Goal: Use online tool/utility: Use online tool/utility

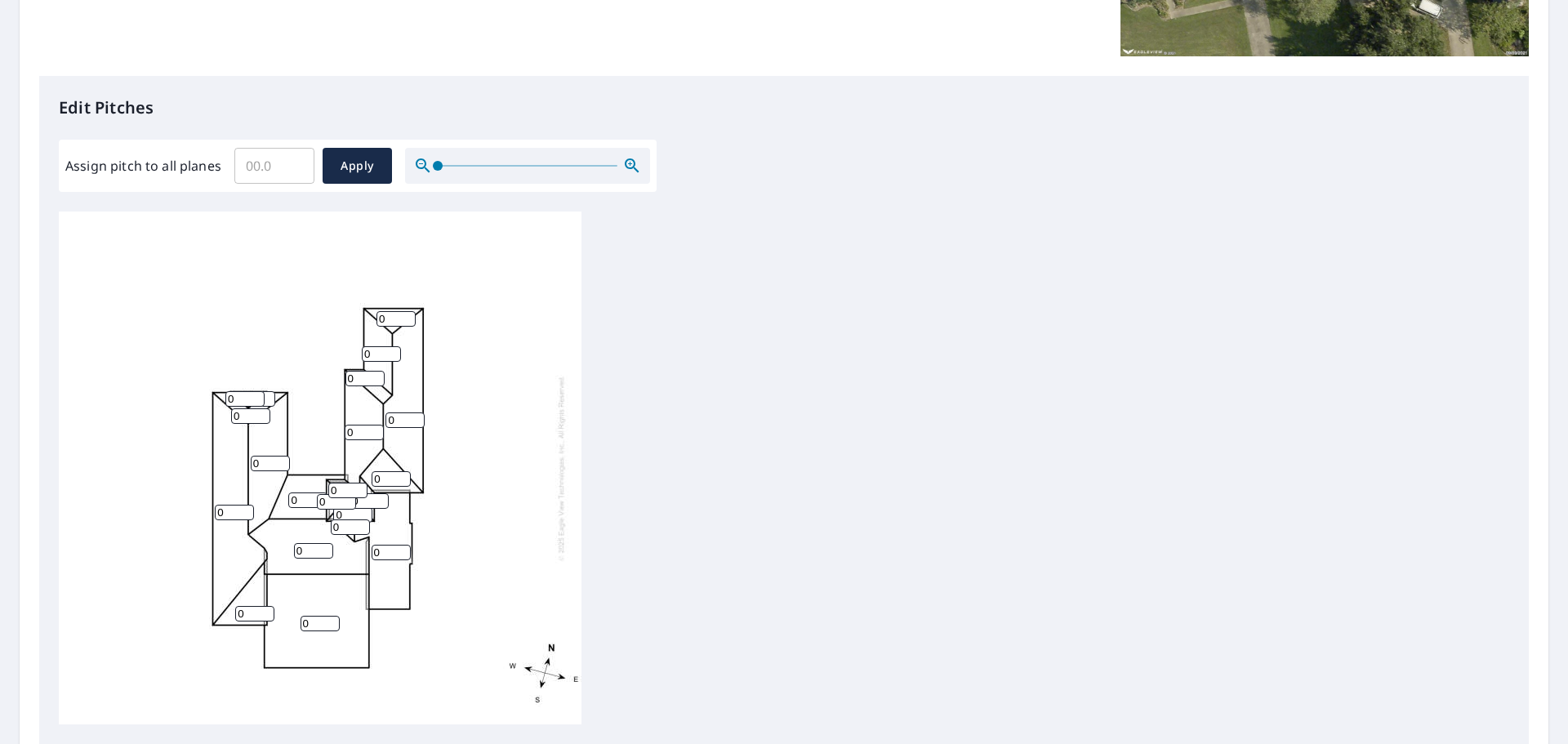
scroll to position [408, 0]
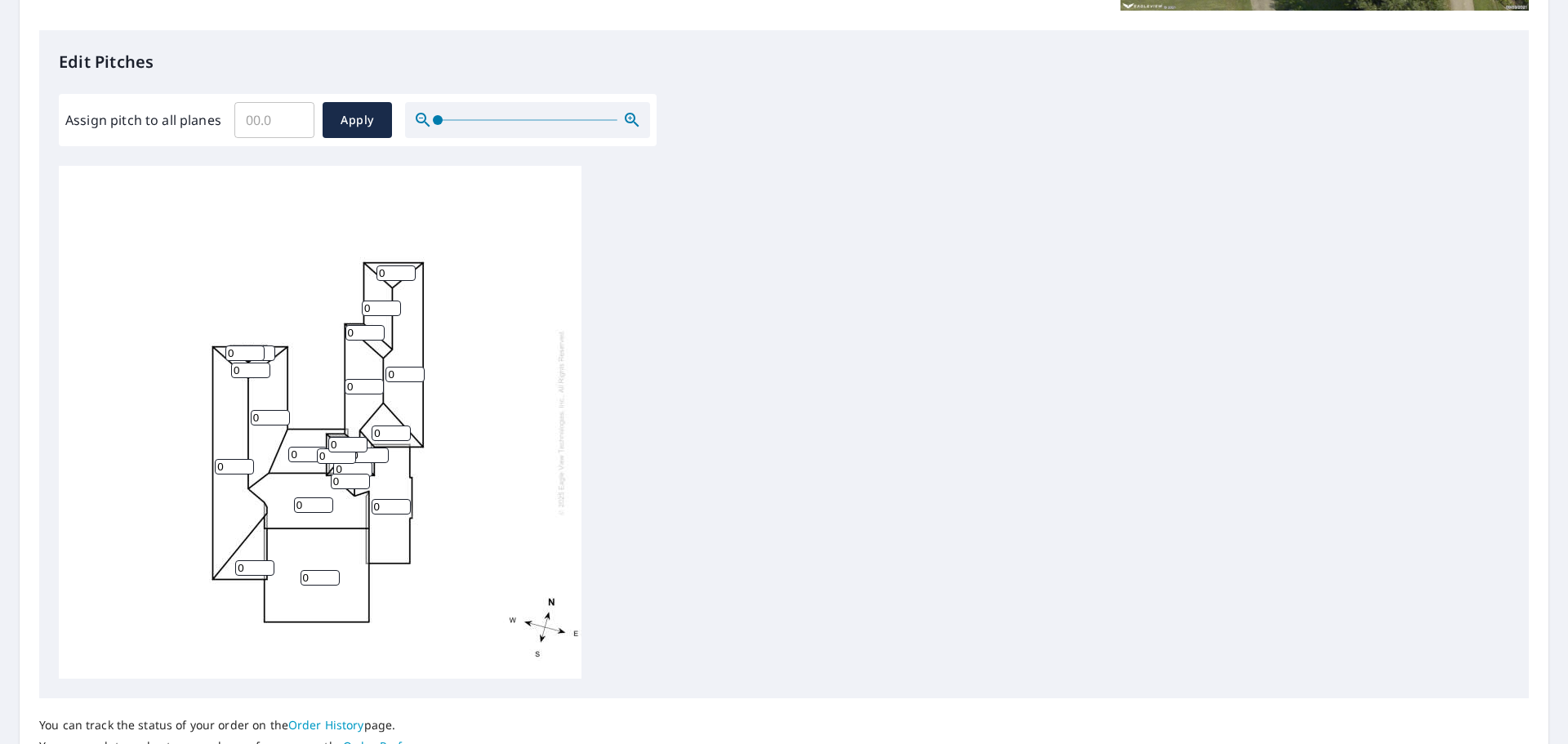
click at [324, 584] on input "0" at bounding box center [320, 577] width 40 height 15
drag, startPoint x: 313, startPoint y: 579, endPoint x: 282, endPoint y: 578, distance: 31.0
click at [282, 578] on div "0 0 0 0 0 0 0 0 0 0 0 0 0 0 0 0 0 0 0 0 0" at bounding box center [320, 422] width 523 height 513
type input "10"
drag, startPoint x: 304, startPoint y: 509, endPoint x: 273, endPoint y: 508, distance: 31.0
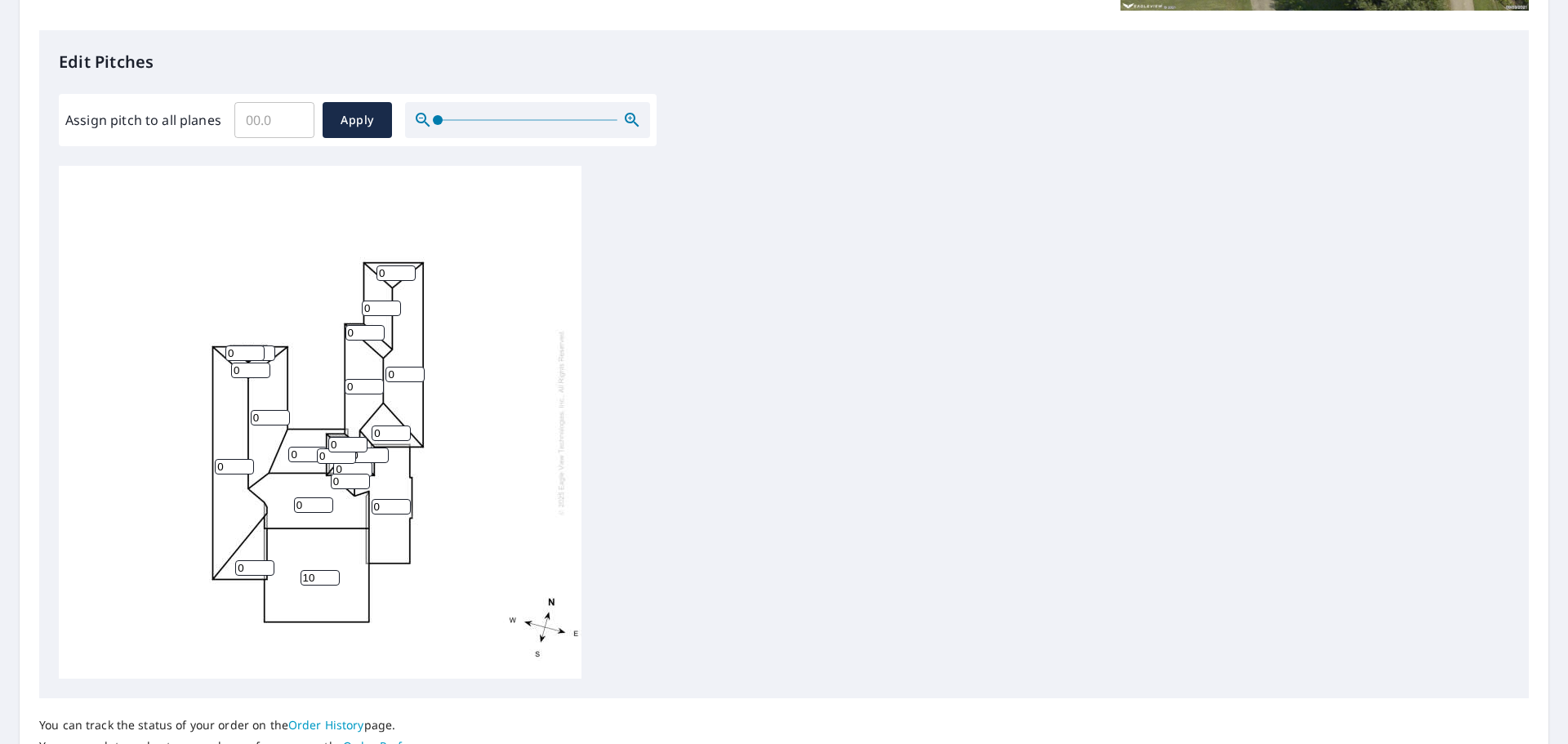
click at [273, 508] on div "10 0 0 0 0 0 0 0 0 0 0 0 0 0 0 0 0 0 0 0 0" at bounding box center [320, 422] width 523 height 513
type input "10"
drag, startPoint x: 250, startPoint y: 567, endPoint x: 216, endPoint y: 567, distance: 34.0
click at [216, 567] on div "10 0 10 0 0 0 0 0 0 0 0 0 0 0 0 0 0 0 0 0 0" at bounding box center [320, 422] width 523 height 513
type input "8"
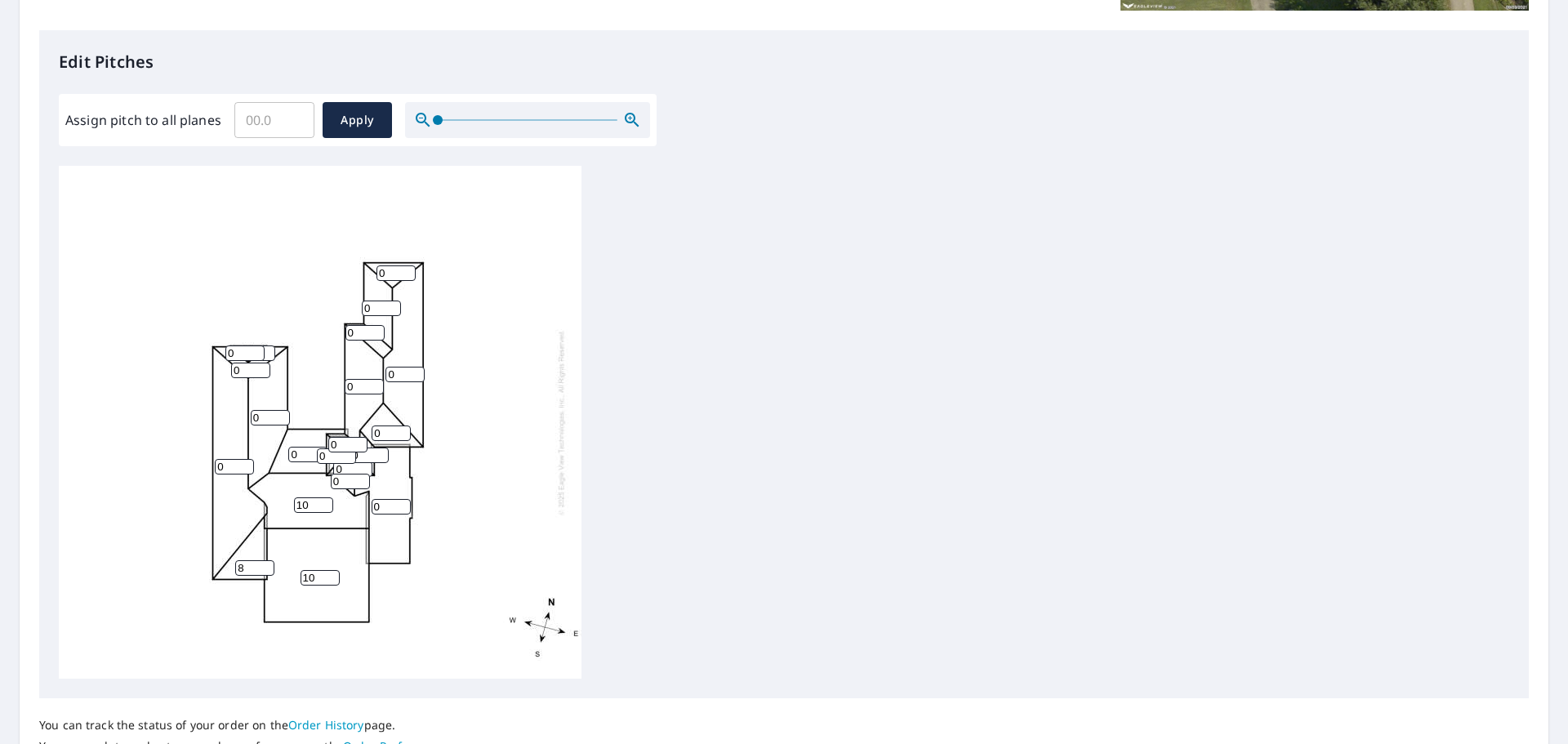
drag, startPoint x: 219, startPoint y: 467, endPoint x: 228, endPoint y: 467, distance: 9.0
click at [211, 467] on div "10 0 10 0 0 0 0 0 8 0 0 0 0 0 0 0 0 0 0 0 0" at bounding box center [320, 422] width 523 height 513
type input "8"
drag, startPoint x: 242, startPoint y: 418, endPoint x: 232, endPoint y: 418, distance: 10.0
click at [232, 418] on div "10 8 10 0 0 0 0 0 8 0 0 0 0 0 0 0 0 0 0 0 0" at bounding box center [320, 422] width 523 height 513
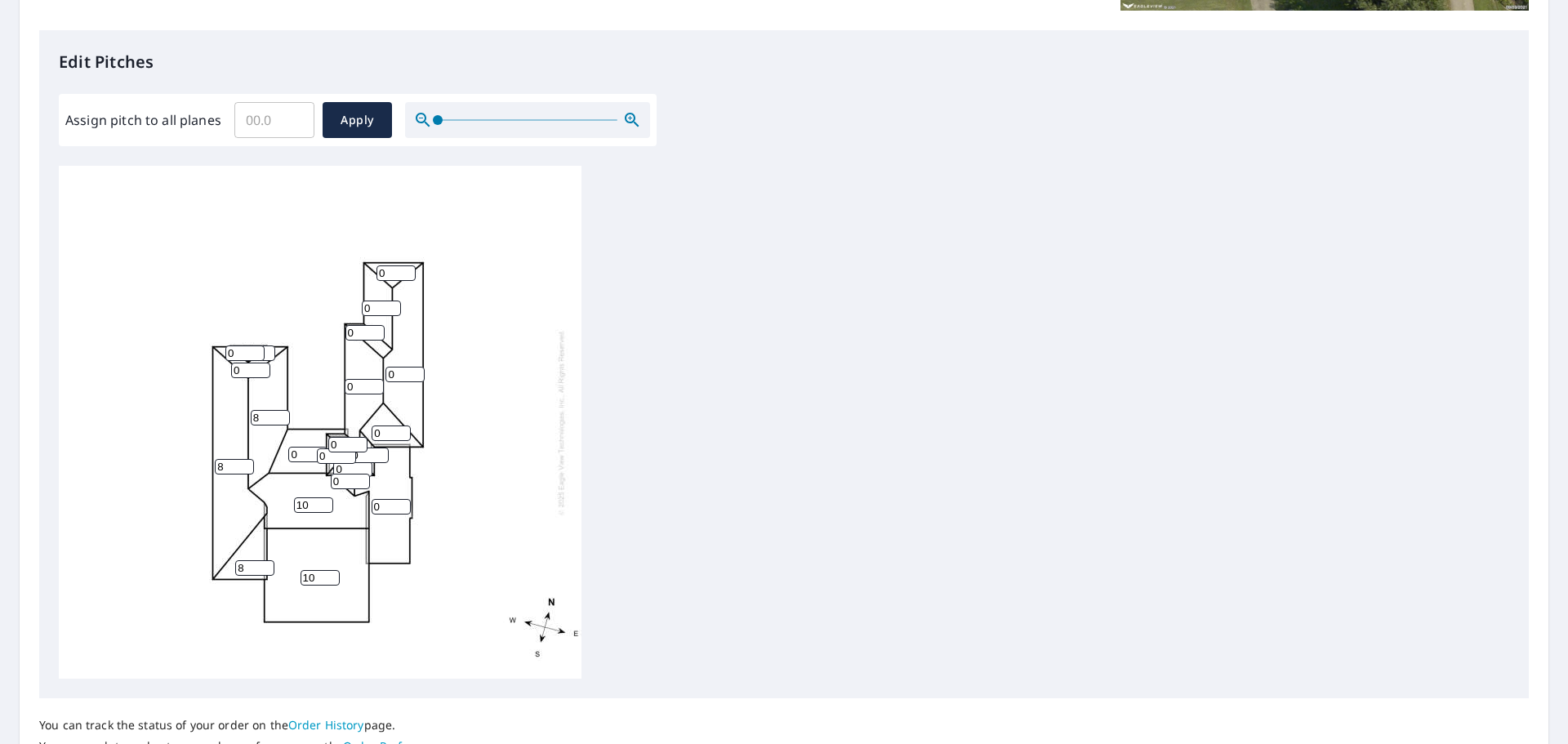
type input "8"
drag, startPoint x: 237, startPoint y: 367, endPoint x: 211, endPoint y: 367, distance: 26.0
click at [211, 367] on div "10 8 10 0 0 8 0 0 8 0 0 0 0 0 0 0 0 0 0 0 0" at bounding box center [320, 422] width 523 height 513
type input "8"
drag, startPoint x: 220, startPoint y: 350, endPoint x: 188, endPoint y: 350, distance: 32.0
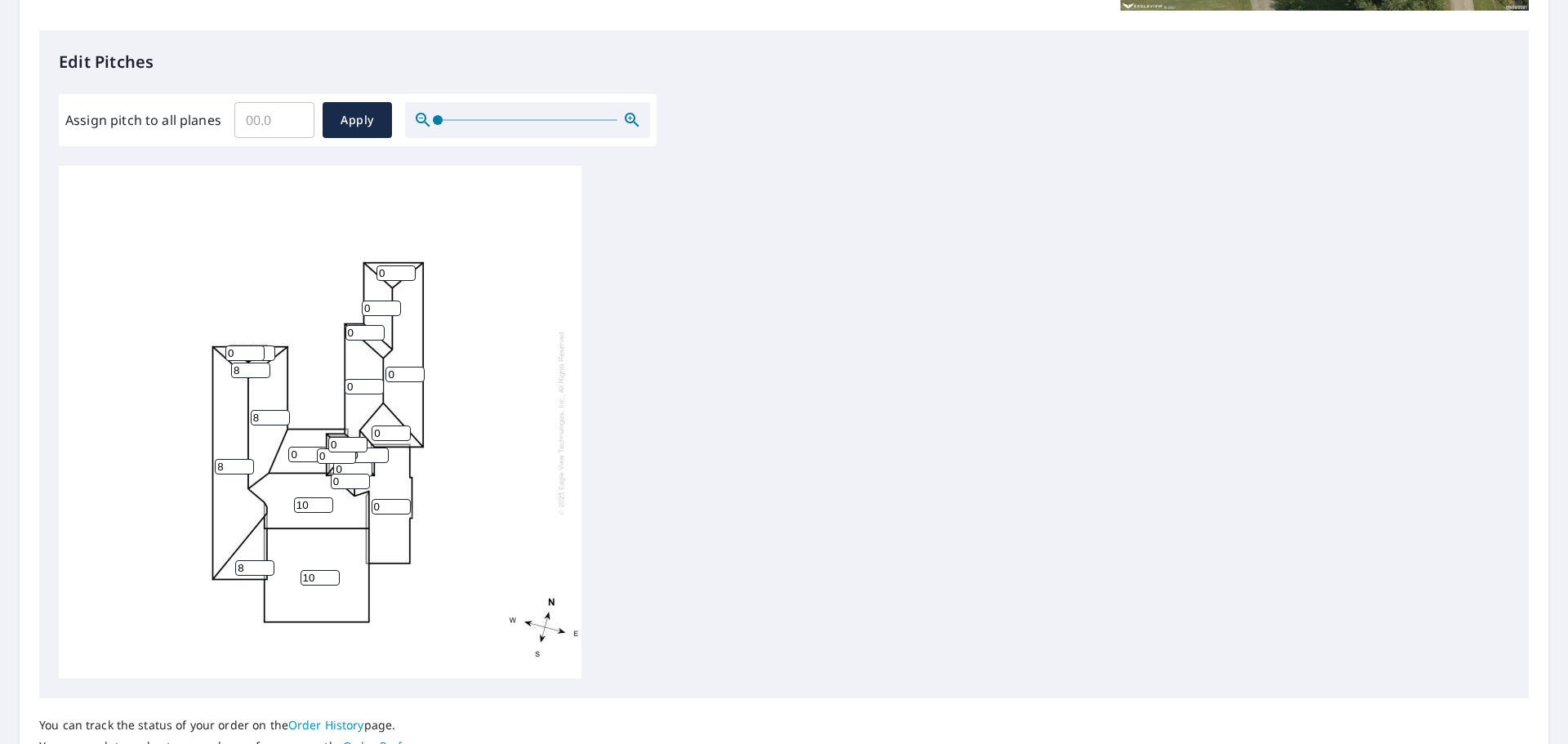
click at [189, 350] on div "10 8 10 0 0 8 0 0 8 0 0 8 0 0 0 0 0 0 0 0 0" at bounding box center [320, 422] width 523 height 513
type input "8"
click at [266, 356] on input "0" at bounding box center [255, 353] width 40 height 15
click at [268, 346] on input "0" at bounding box center [255, 353] width 40 height 15
drag, startPoint x: 190, startPoint y: 126, endPoint x: 170, endPoint y: 126, distance: 20.0
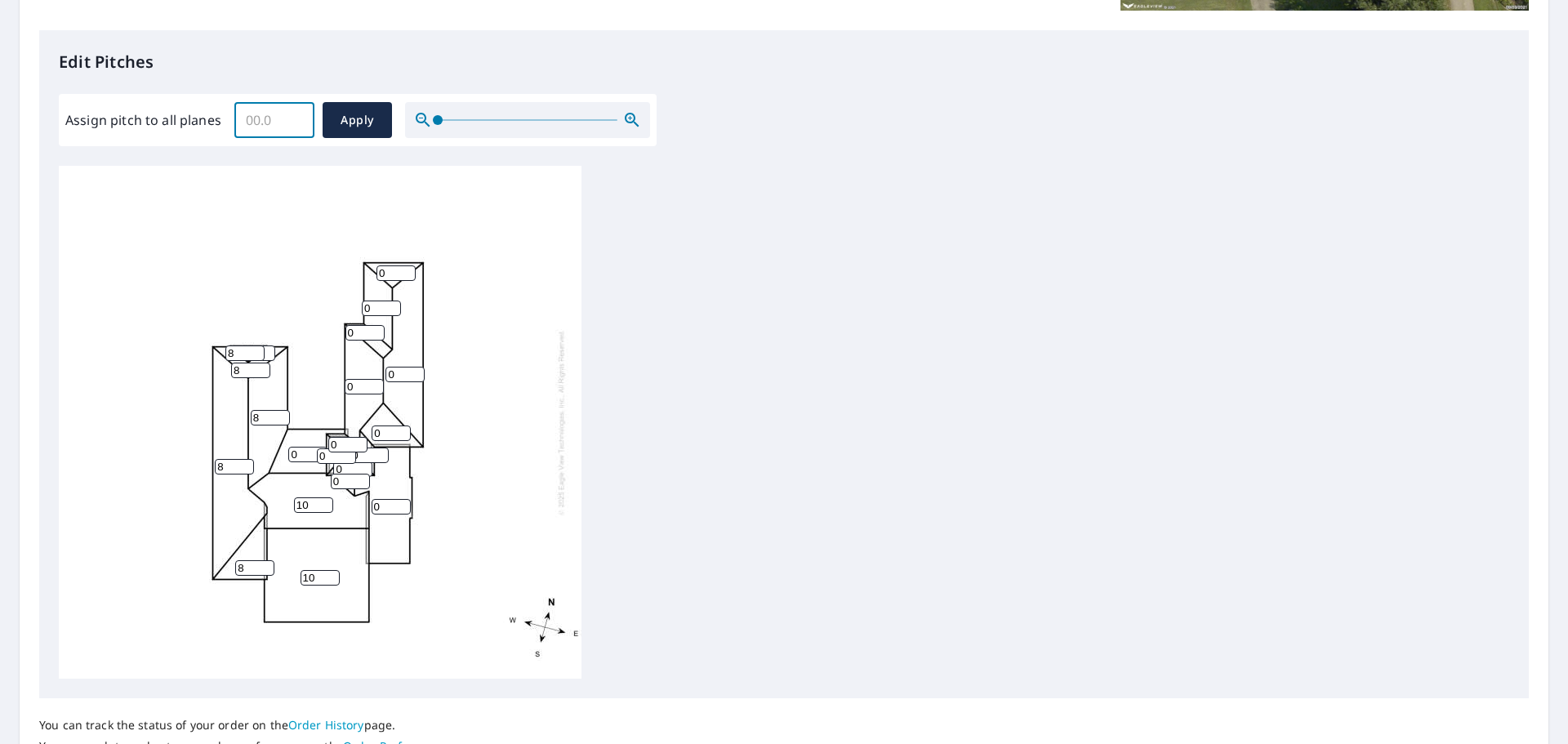
click at [170, 126] on div "Assign pitch to all planes ​ Apply" at bounding box center [358, 120] width 585 height 36
type input "8"
click at [296, 183] on div "10 8 10 0 0 8 0 0 8 0 0 8 0 0 0 0 0 0 0 0 8" at bounding box center [320, 422] width 523 height 513
click at [353, 122] on span "Apply" at bounding box center [357, 120] width 43 height 20
type input "8"
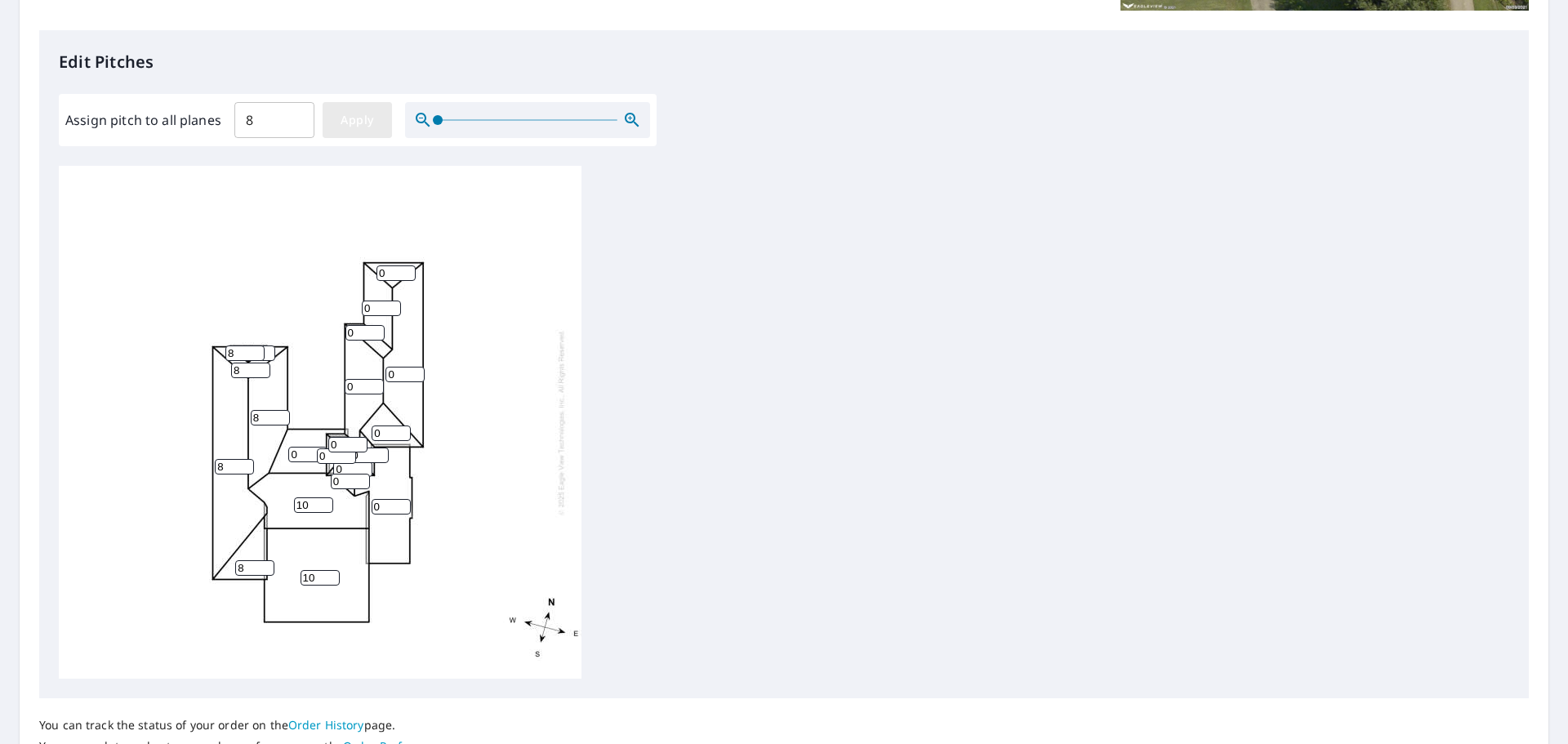
type input "8"
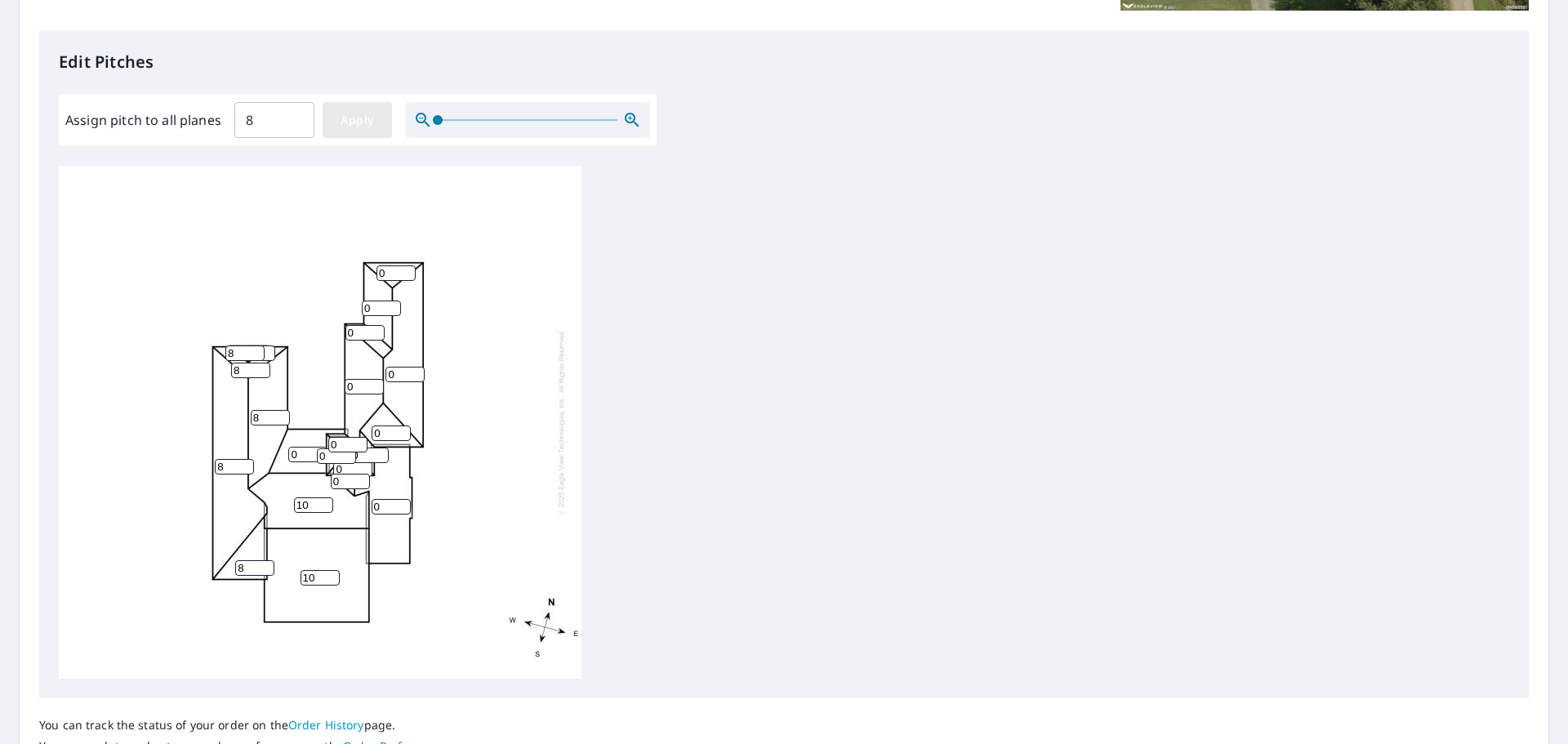
type input "8"
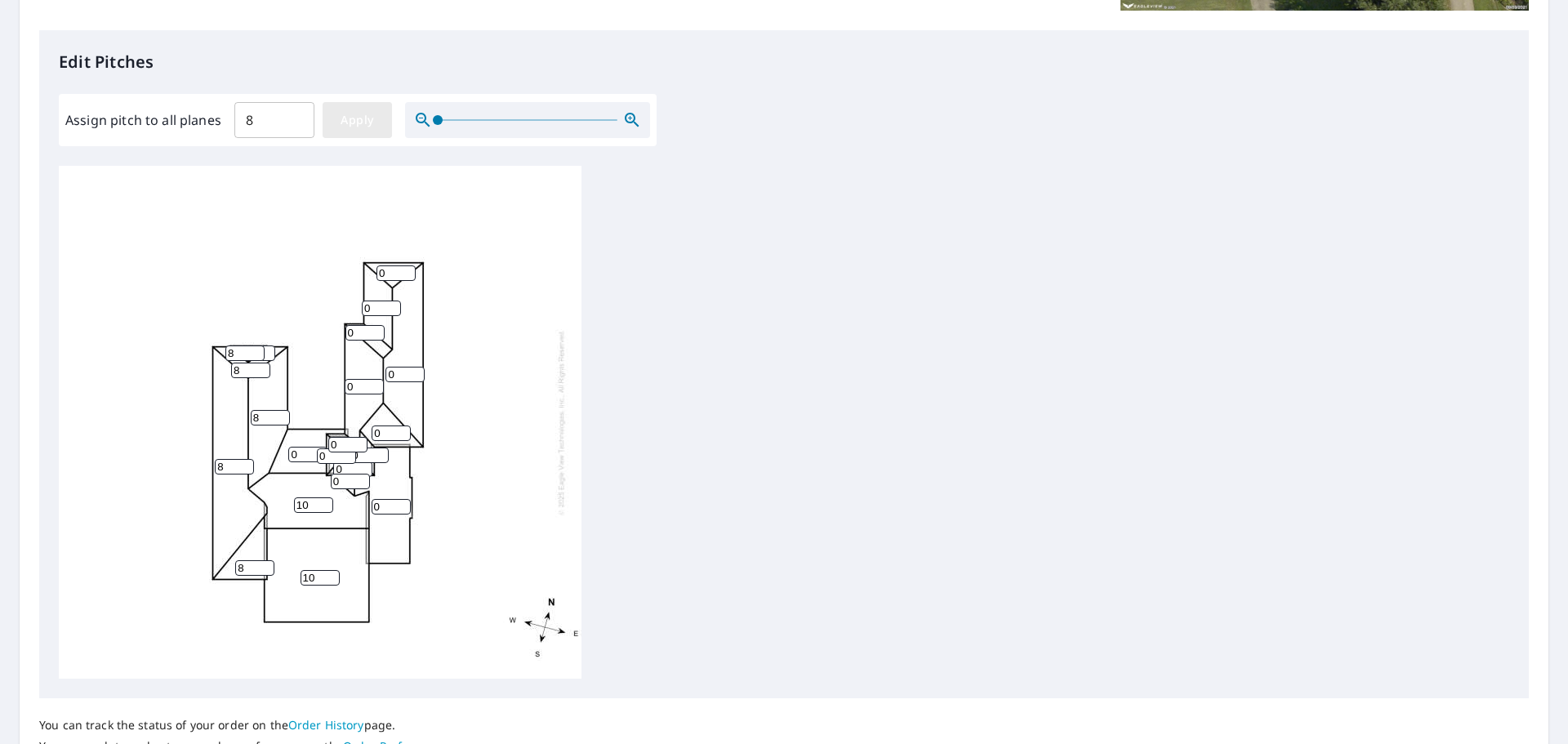
type input "8"
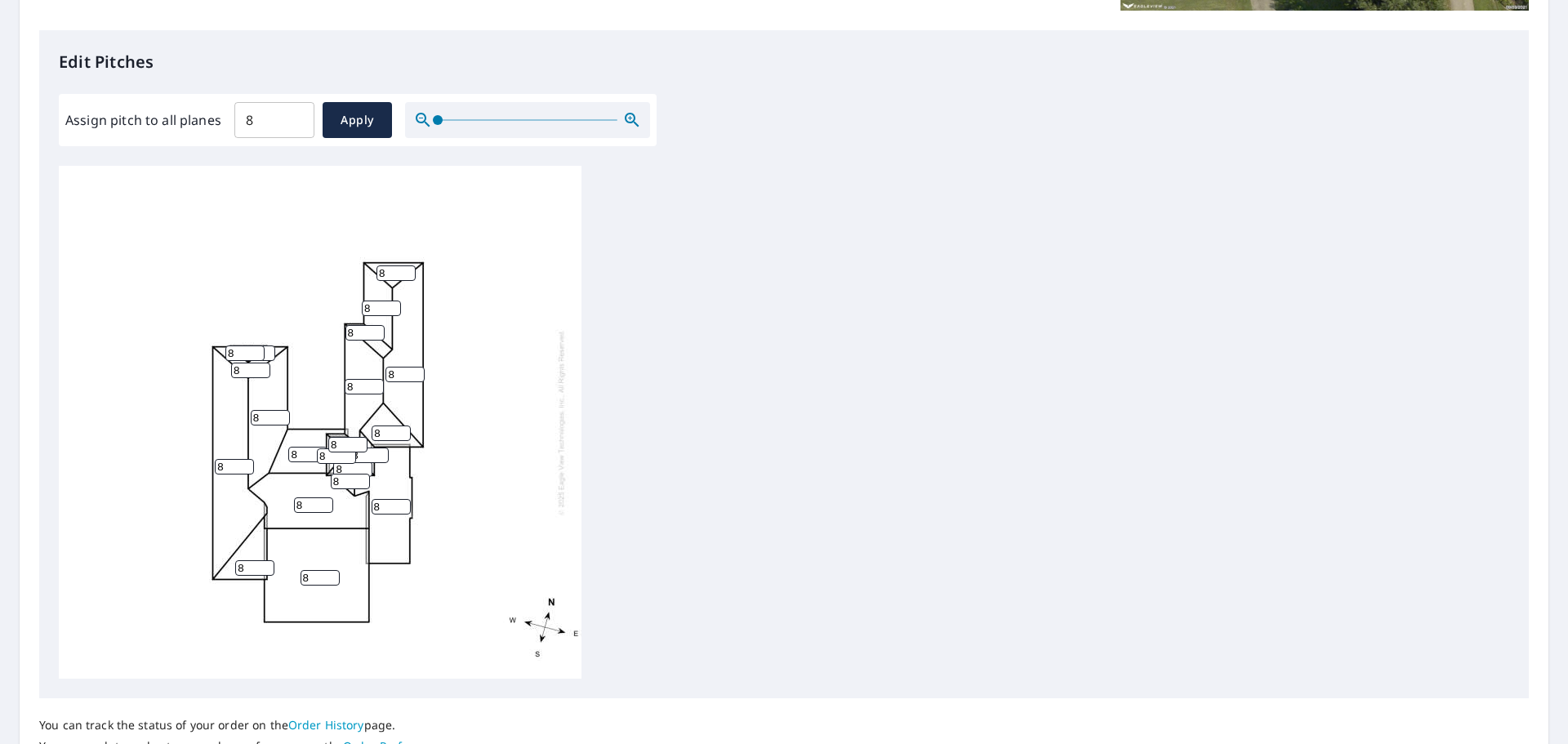
drag, startPoint x: 304, startPoint y: 574, endPoint x: 283, endPoint y: 577, distance: 21.2
click at [287, 576] on div "8 8 8 8 8 8 8 8 8 8 8 8 8 8 8 8 8 8 8 8 8" at bounding box center [320, 422] width 523 height 513
type input "10"
drag, startPoint x: 306, startPoint y: 502, endPoint x: 267, endPoint y: 502, distance: 39.0
click at [267, 502] on div "10 8 8 8 8 8 8 8 8 8 8 8 8 8 8 8 8 8 8 8 8" at bounding box center [320, 422] width 523 height 513
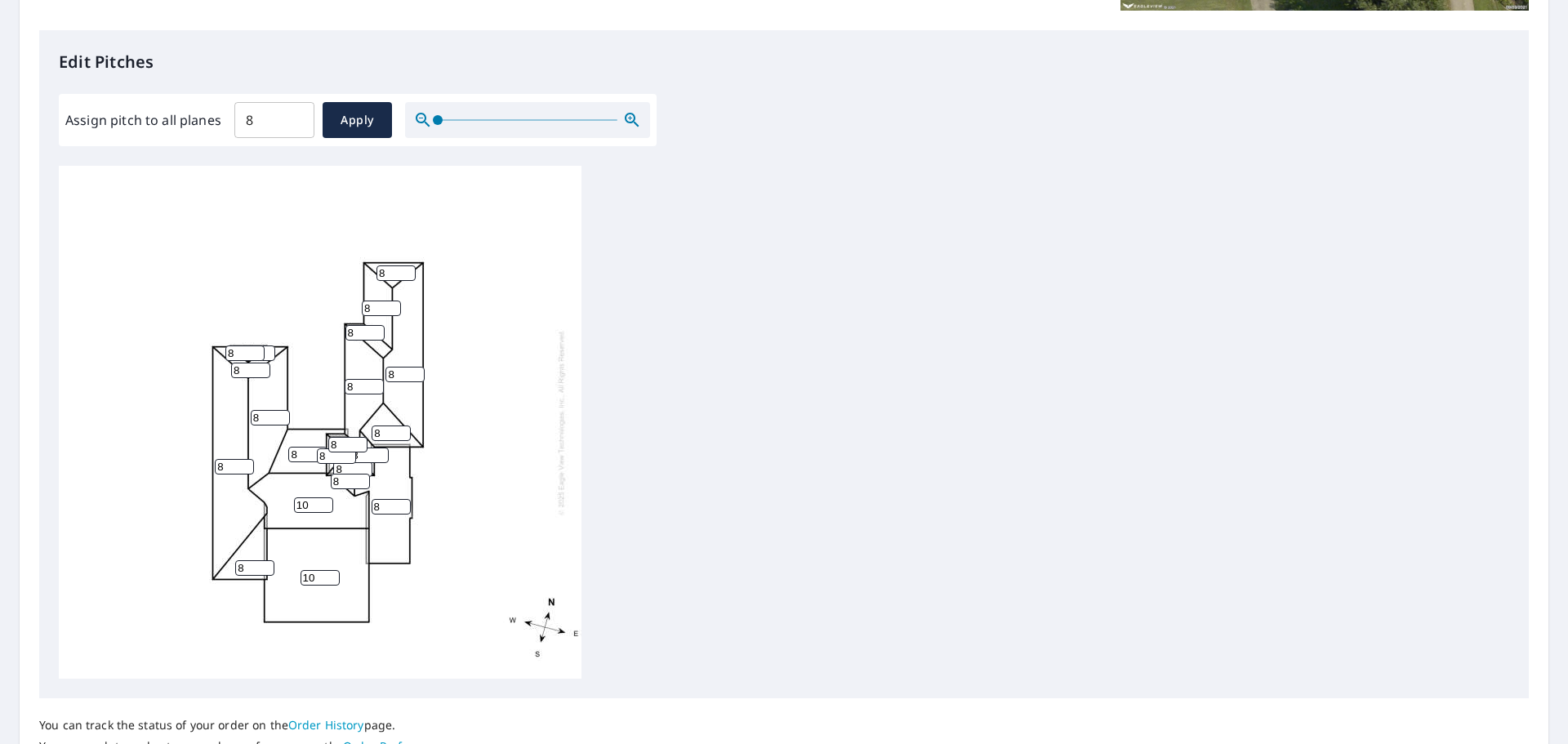
type input "10"
drag, startPoint x: 316, startPoint y: 581, endPoint x: 265, endPoint y: 574, distance: 51.5
click at [261, 579] on div "10 8 10 8 8 8 8 8 8 8 8 8 8 8 8 8 8 8 8 8 8" at bounding box center [320, 422] width 523 height 513
type input "11"
drag, startPoint x: 309, startPoint y: 503, endPoint x: 263, endPoint y: 508, distance: 46.3
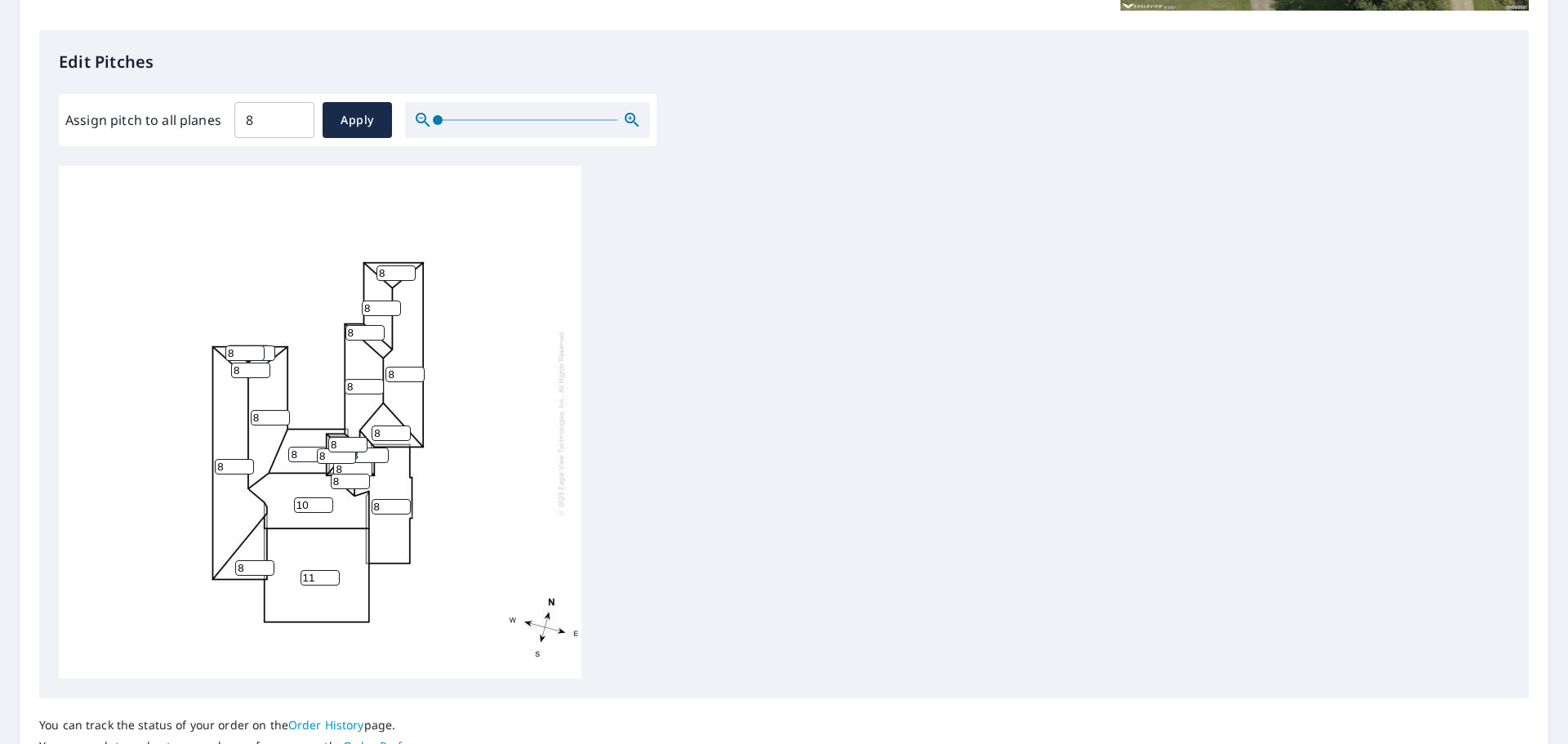
click at [270, 507] on div "11 8 10 8 8 8 8 8 8 8 8 8 8 8 8 8 8 8 8 8 8" at bounding box center [320, 422] width 523 height 513
type input "11"
drag, startPoint x: 257, startPoint y: 127, endPoint x: 178, endPoint y: 119, distance: 79.4
click at [178, 119] on div "Assign pitch to all planes 8 ​ Apply" at bounding box center [358, 120] width 585 height 36
type input "10"
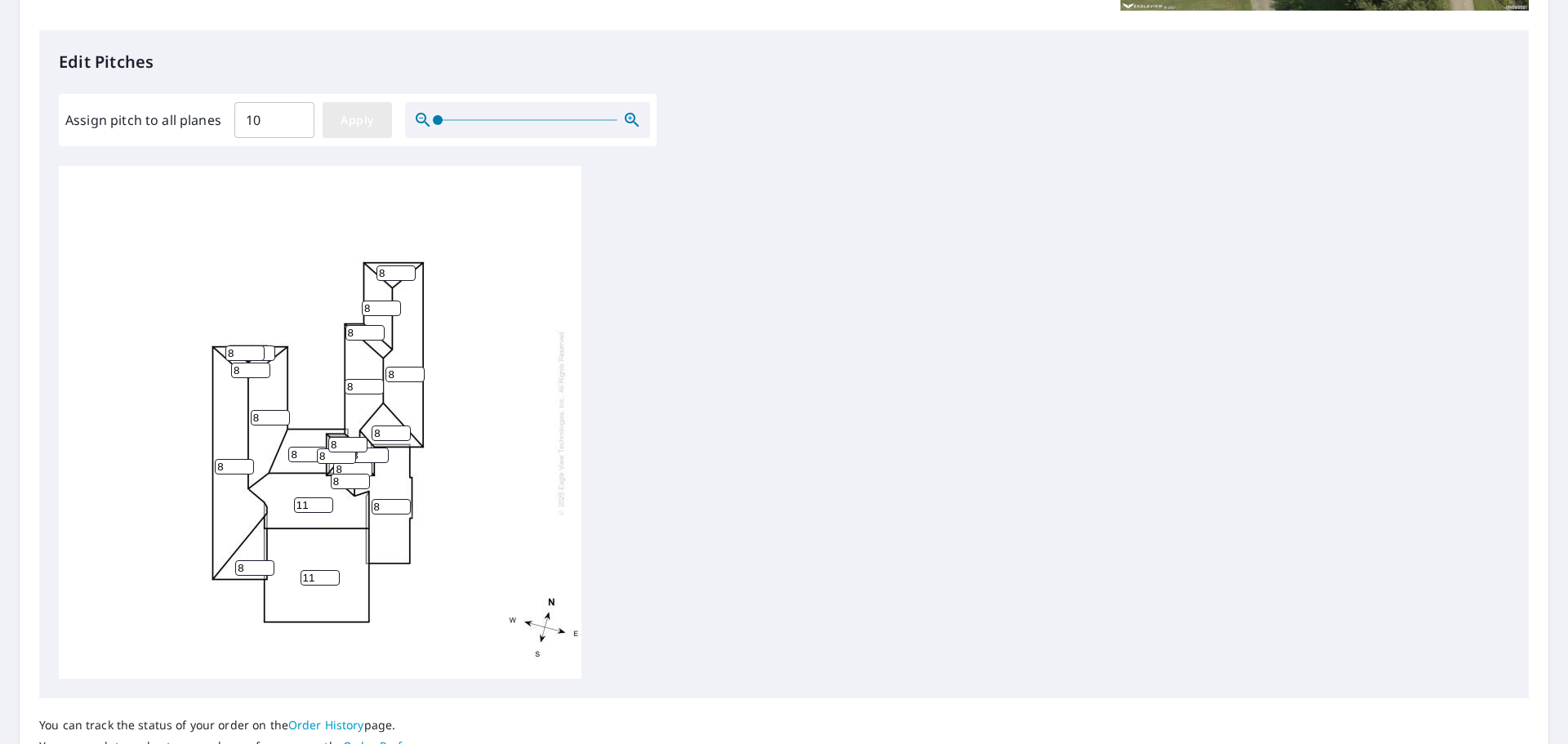
click at [349, 125] on span "Apply" at bounding box center [357, 120] width 43 height 20
type input "10"
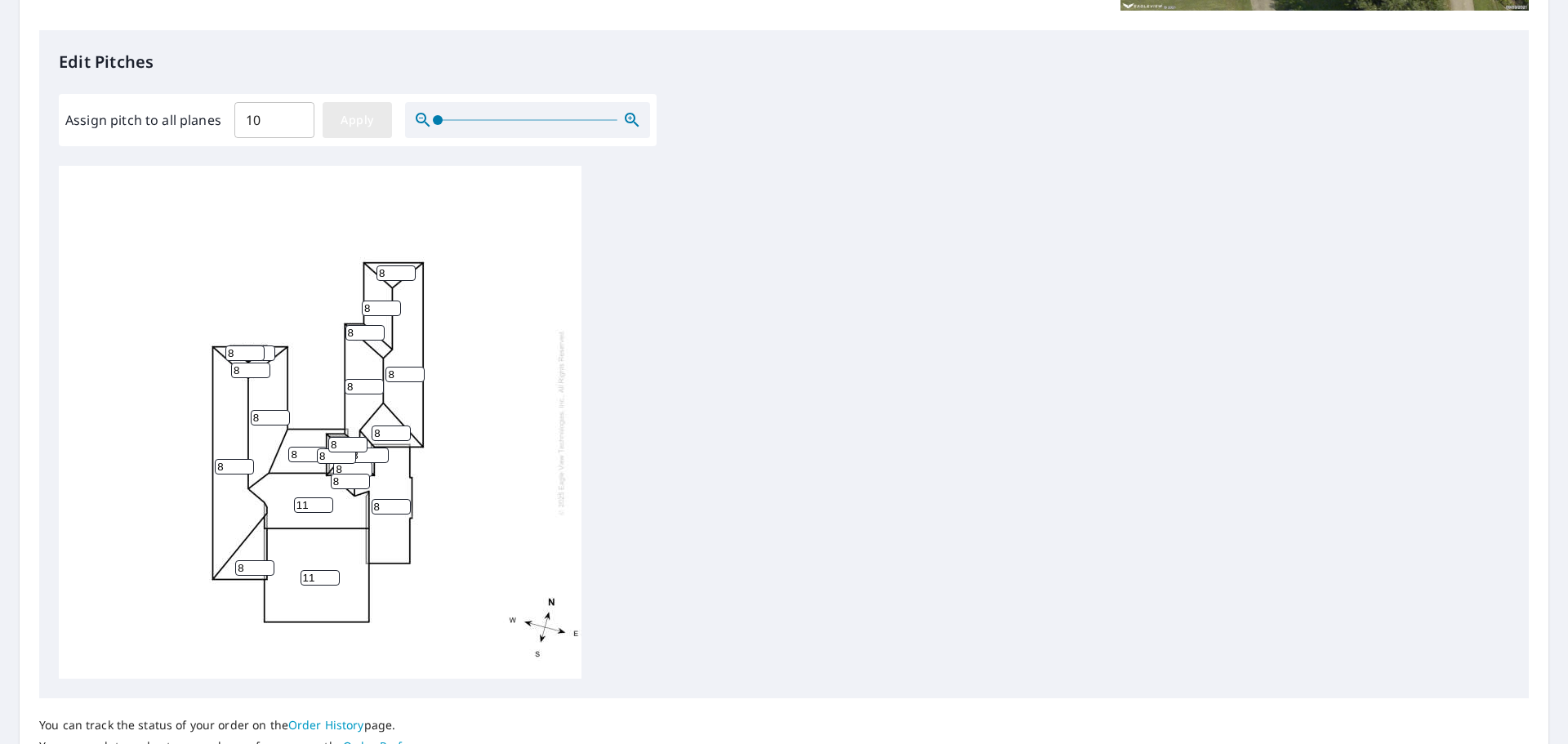
type input "10"
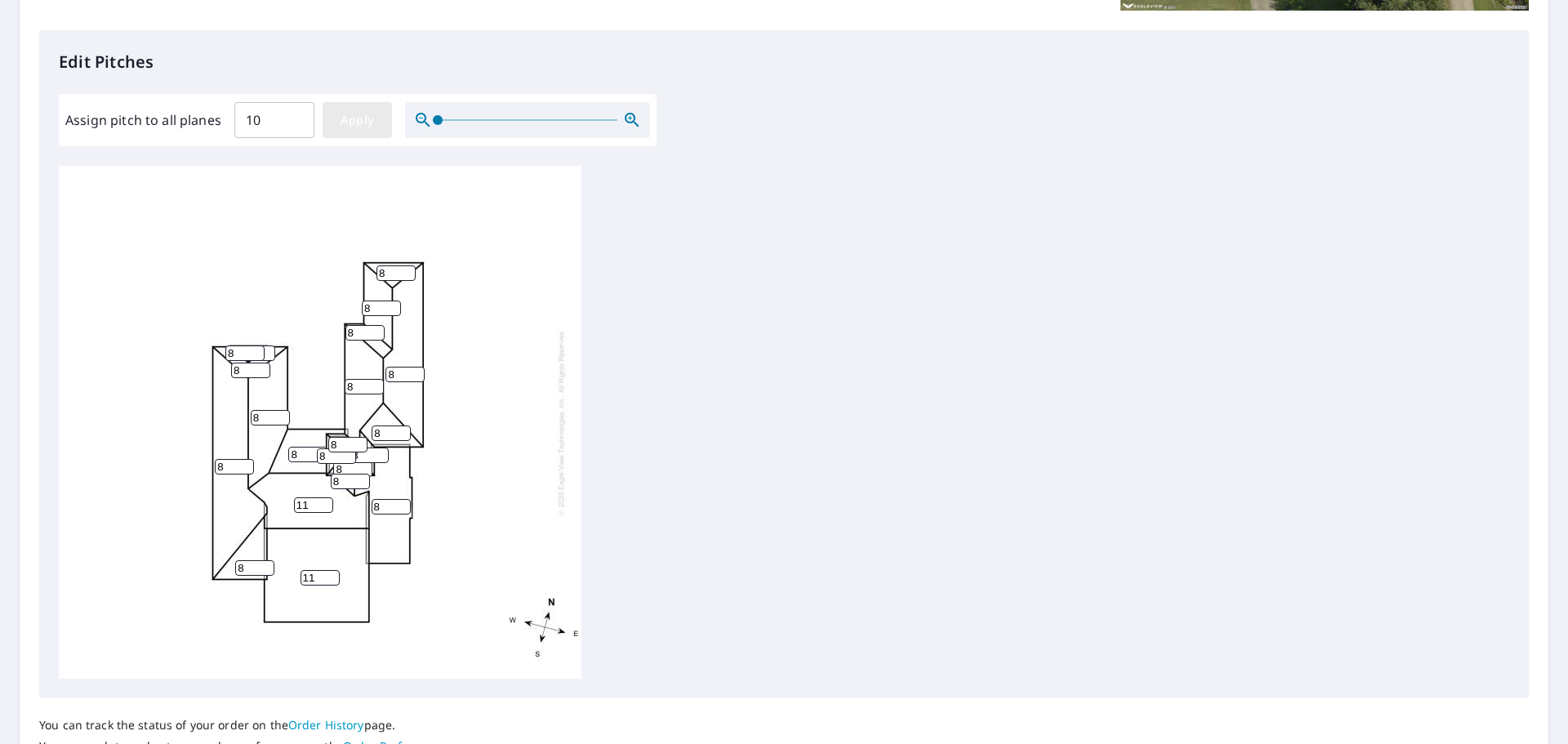
type input "10"
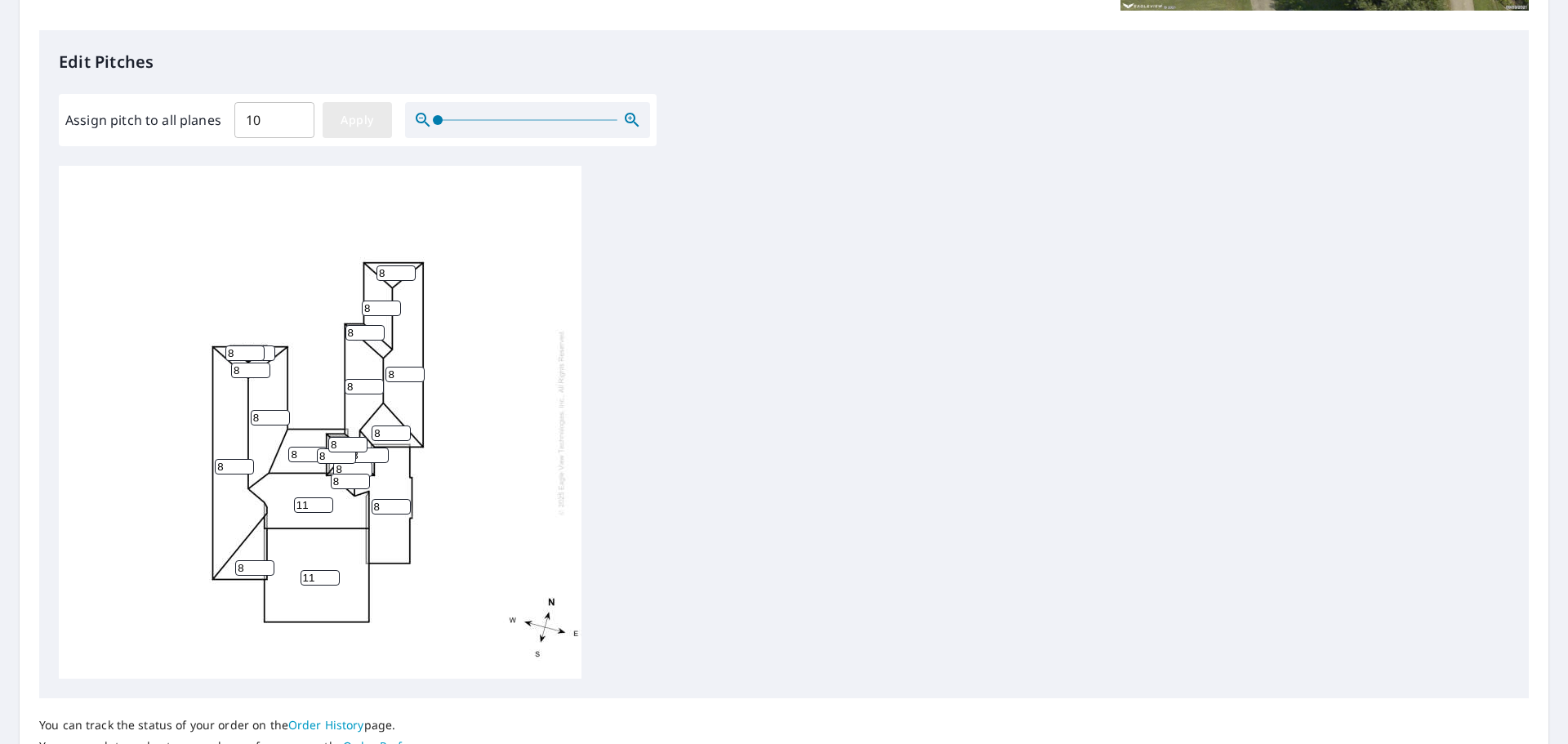
type input "10"
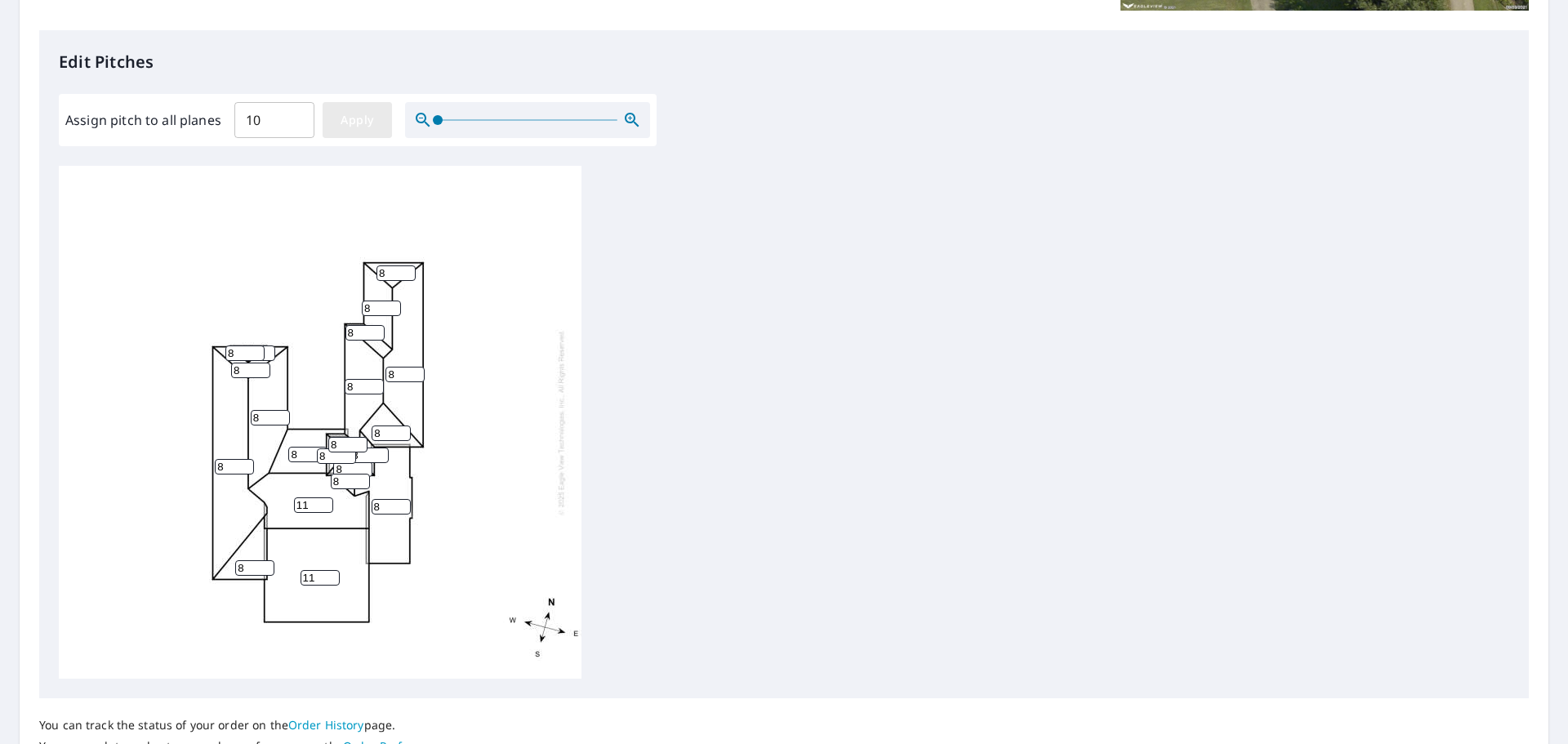
type input "10"
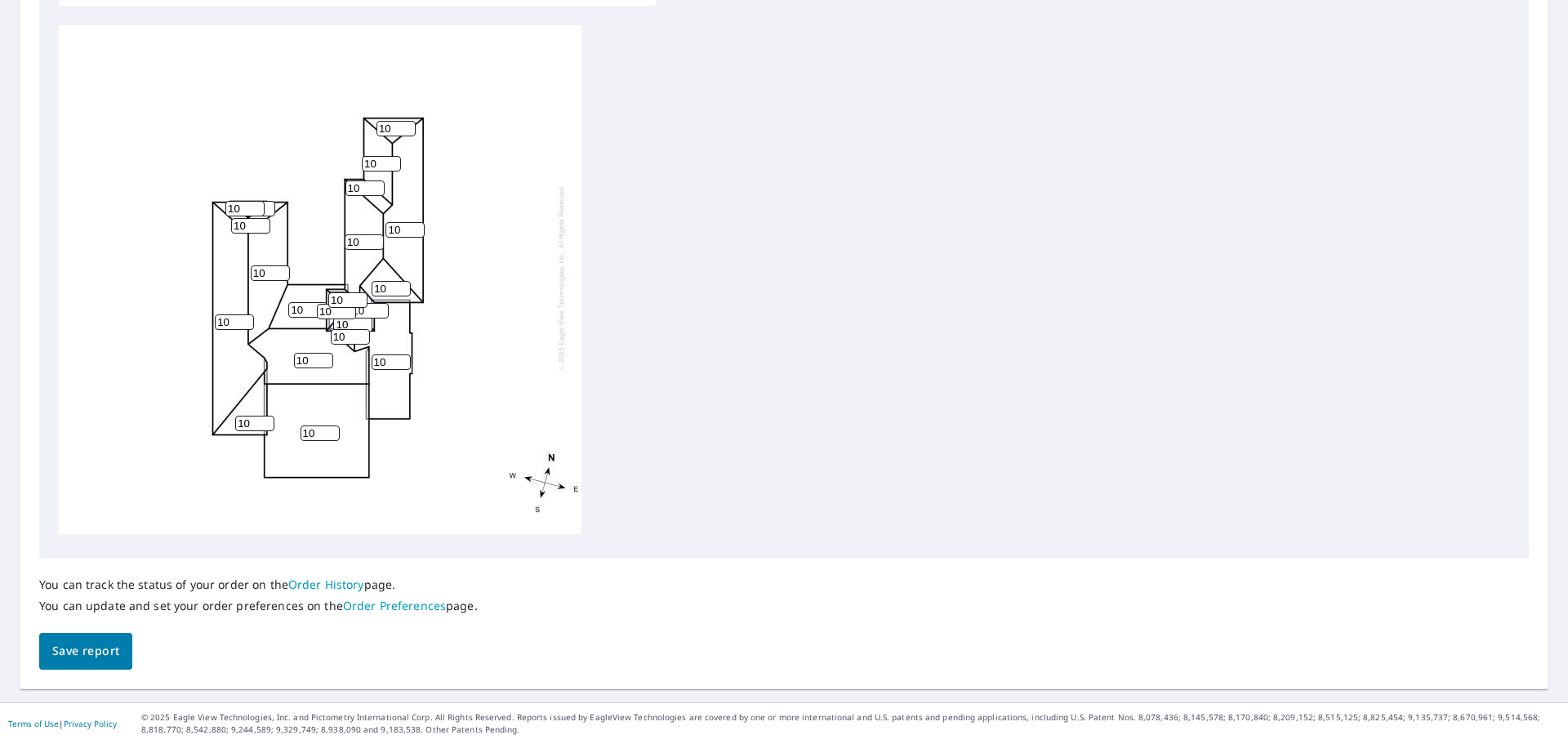
click at [82, 659] on span "Save report" at bounding box center [86, 651] width 67 height 20
drag, startPoint x: 295, startPoint y: 297, endPoint x: 281, endPoint y: 296, distance: 14.0
click at [281, 296] on div "10 10 10 10 10 10 10 10 10 10 10 10 10 10 10 10 10 10 10 10 10" at bounding box center [320, 278] width 523 height 513
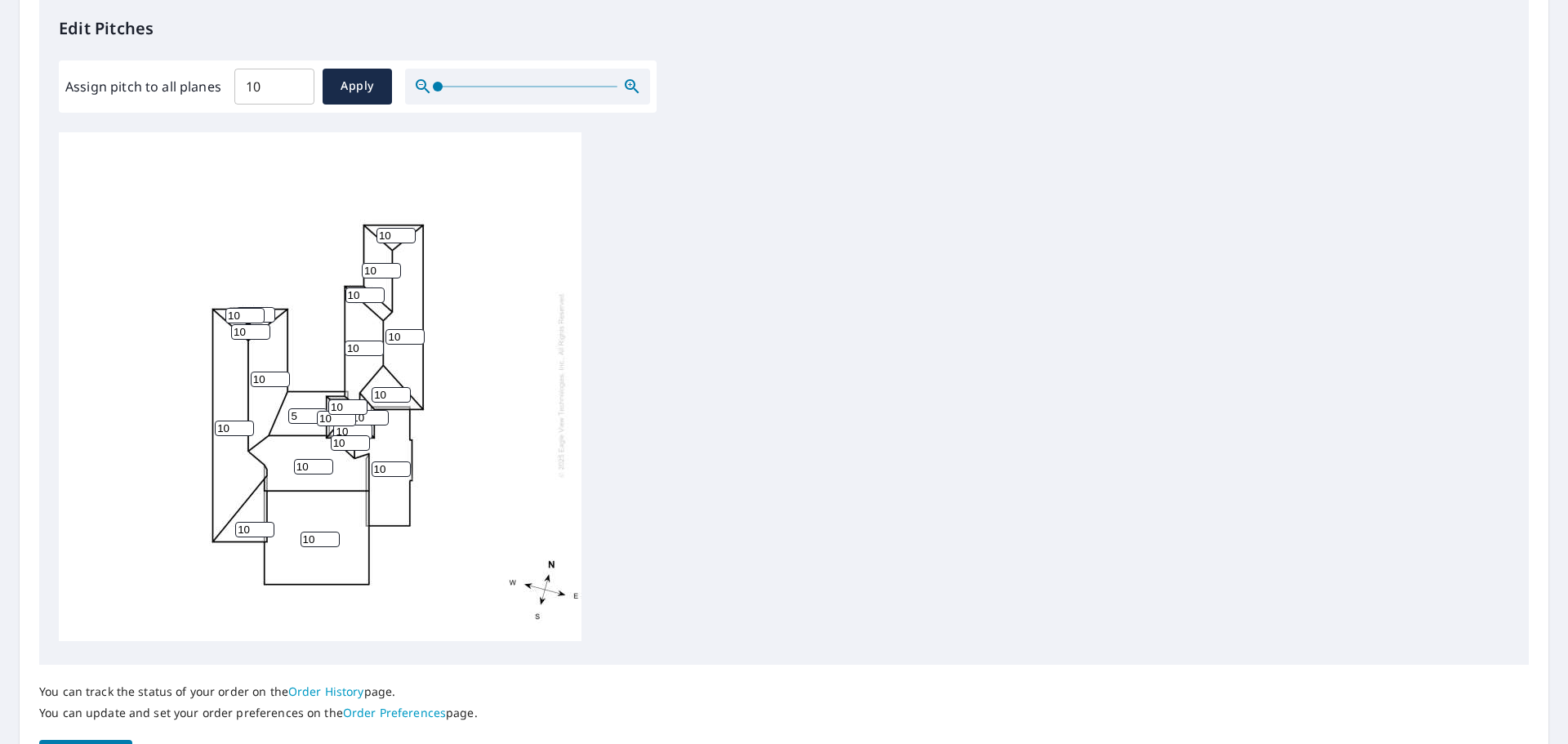
type input "5"
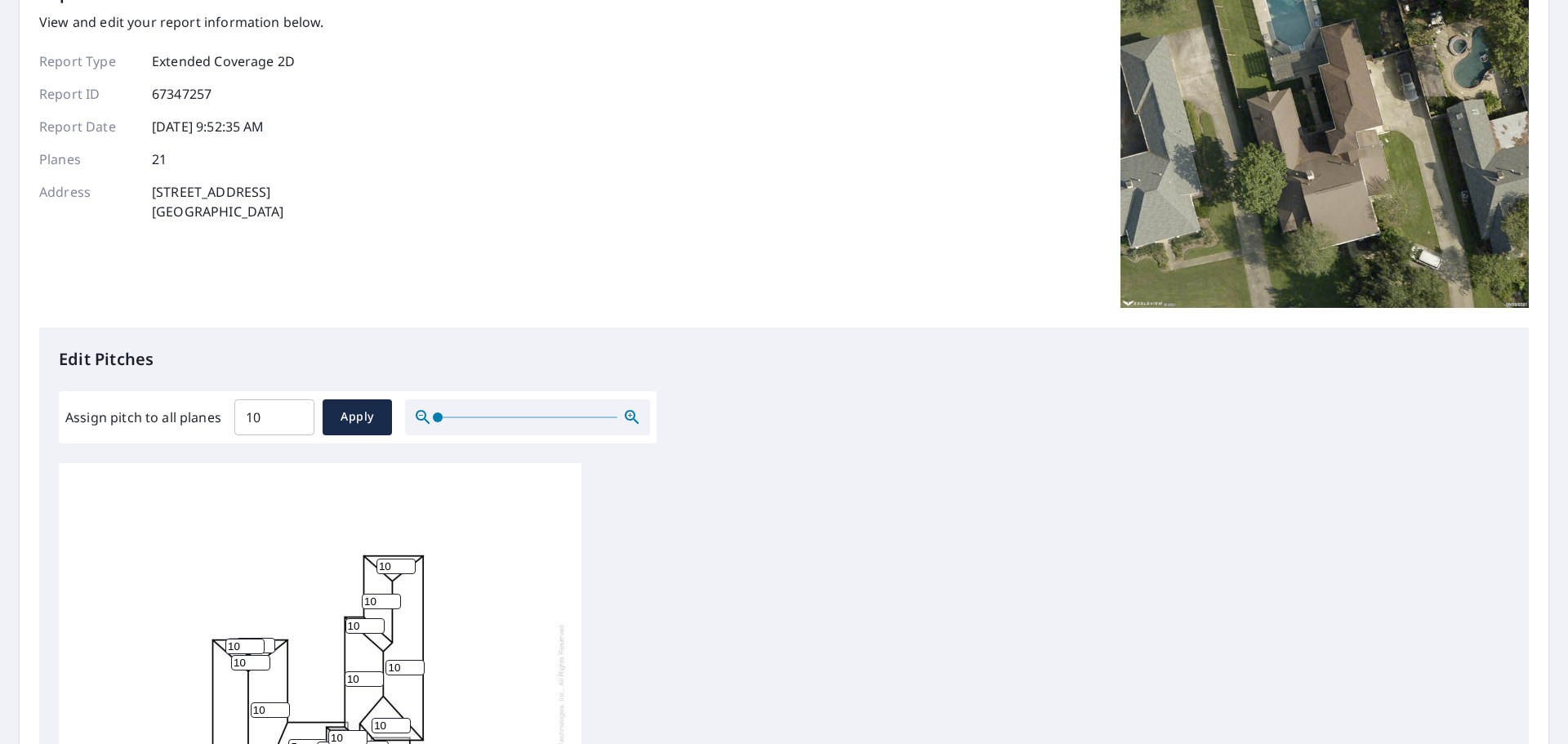
scroll to position [408, 0]
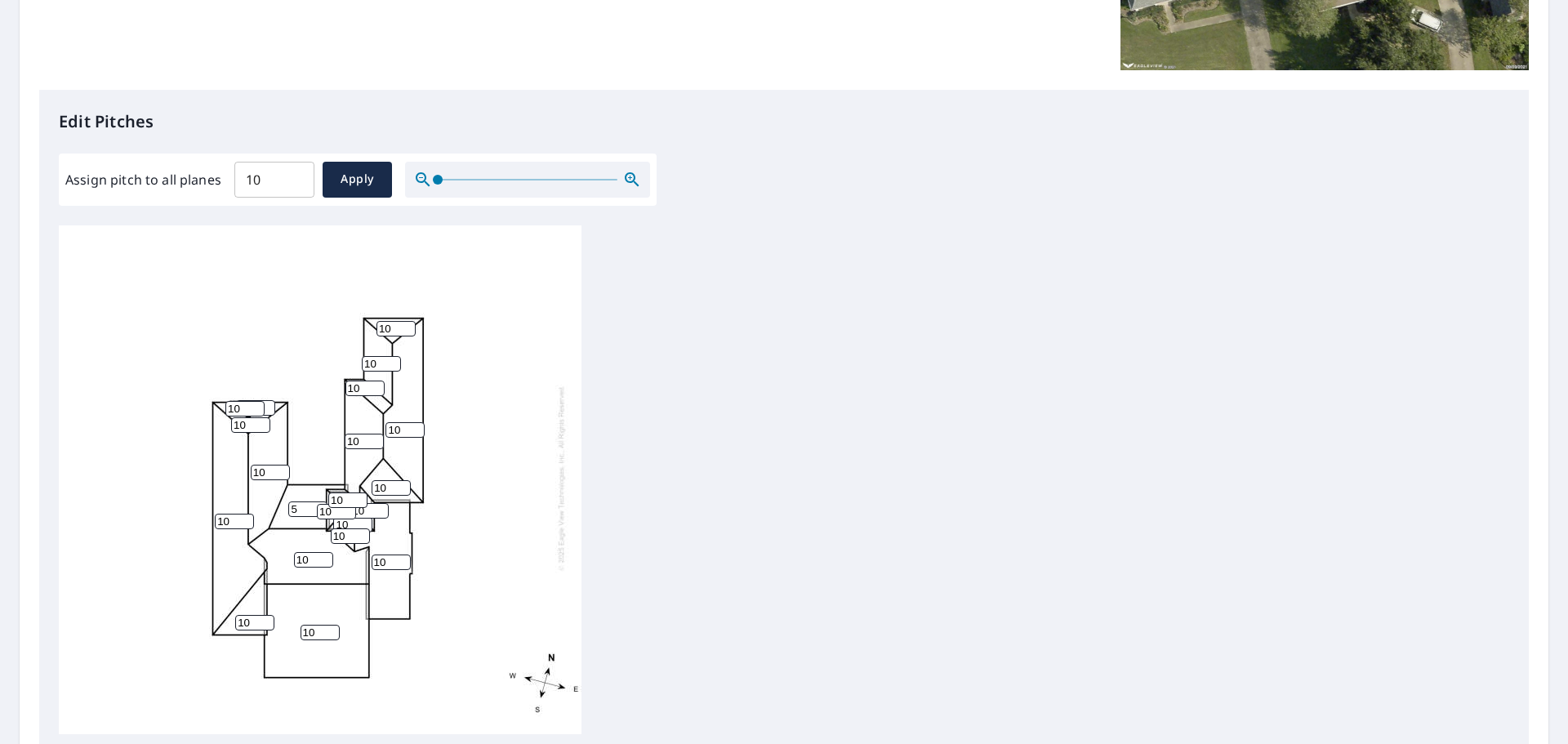
drag, startPoint x: 395, startPoint y: 309, endPoint x: 344, endPoint y: 308, distance: 51.0
click at [344, 308] on div "10 10 10 10 10 10 10 5 10 10 10 10 10 10 10 10 10 10 10 10 10" at bounding box center [320, 477] width 523 height 513
type input "7"
drag, startPoint x: 368, startPoint y: 350, endPoint x: 359, endPoint y: 366, distance: 18.4
click at [346, 350] on div "10 10 10 10 10 10 10 5 10 10 10 10 7 10 10 10 10 10 10 10 10" at bounding box center [320, 477] width 523 height 513
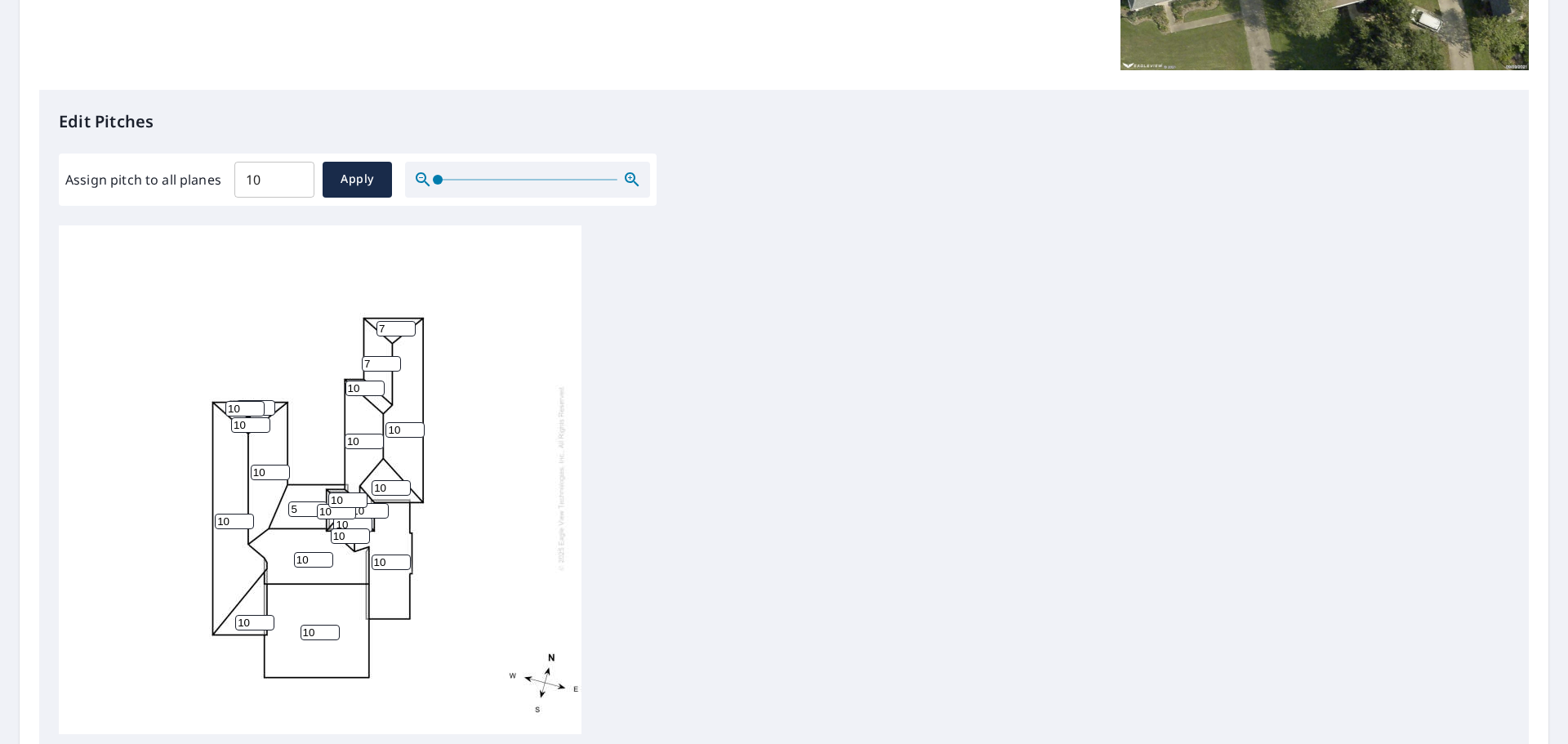
type input "7"
drag, startPoint x: 362, startPoint y: 375, endPoint x: 350, endPoint y: 408, distance: 35.1
click at [336, 375] on div "10 10 10 10 10 10 10 5 10 7 10 10 7 10 10 10 10 10 10 10 10" at bounding box center [320, 477] width 523 height 513
type input "7"
drag, startPoint x: 359, startPoint y: 428, endPoint x: 340, endPoint y: 428, distance: 19.0
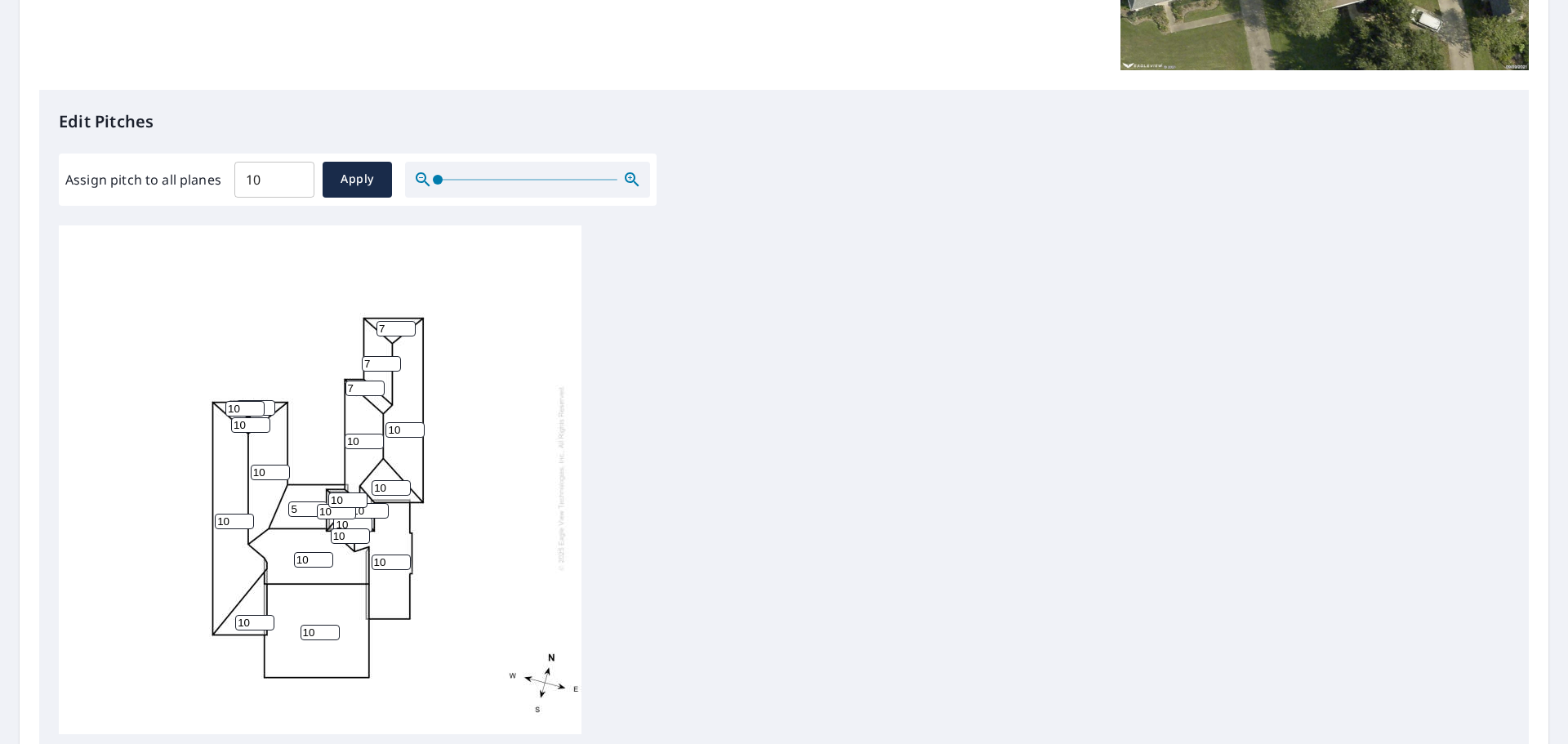
click at [340, 428] on div "10 10 10 10 10 10 10 5 10 7 10 10 7 10 7 10 10 10 10 10 10" at bounding box center [320, 477] width 523 height 513
type input "7"
drag, startPoint x: 403, startPoint y: 414, endPoint x: 380, endPoint y: 414, distance: 23.0
click at [380, 414] on div "10 10 10 10 10 10 7 5 10 7 10 10 7 10 7 10 10 10 10 10 10" at bounding box center [320, 477] width 523 height 513
type input "7"
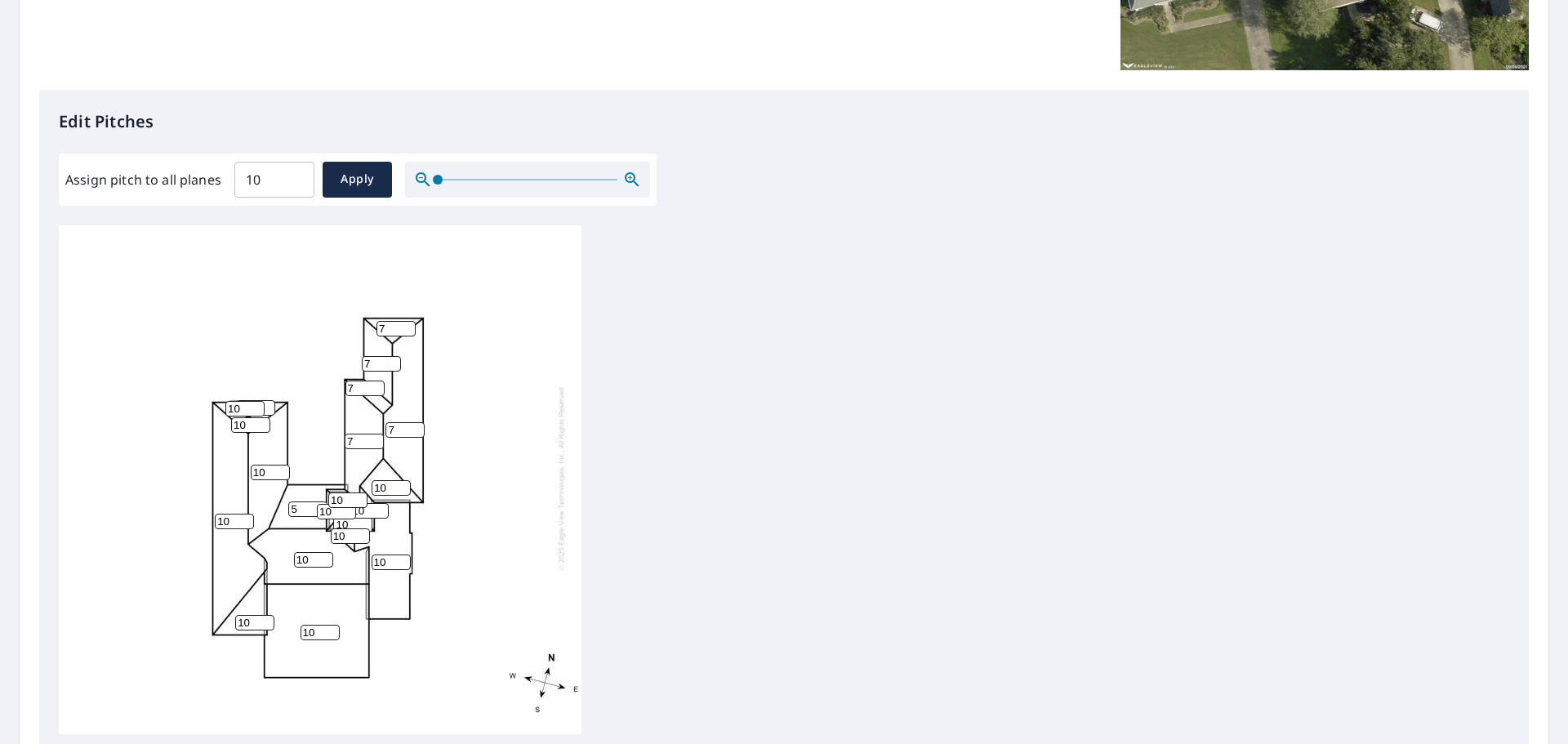
drag, startPoint x: 385, startPoint y: 479, endPoint x: 348, endPoint y: 477, distance: 37.1
click at [349, 478] on div "10 10 10 10 7 10 7 5 10 7 10 10 7 10 7 10 10 10 10 10 10" at bounding box center [320, 477] width 523 height 513
type input "7"
click at [358, 180] on span "Apply" at bounding box center [357, 179] width 43 height 20
type input "10"
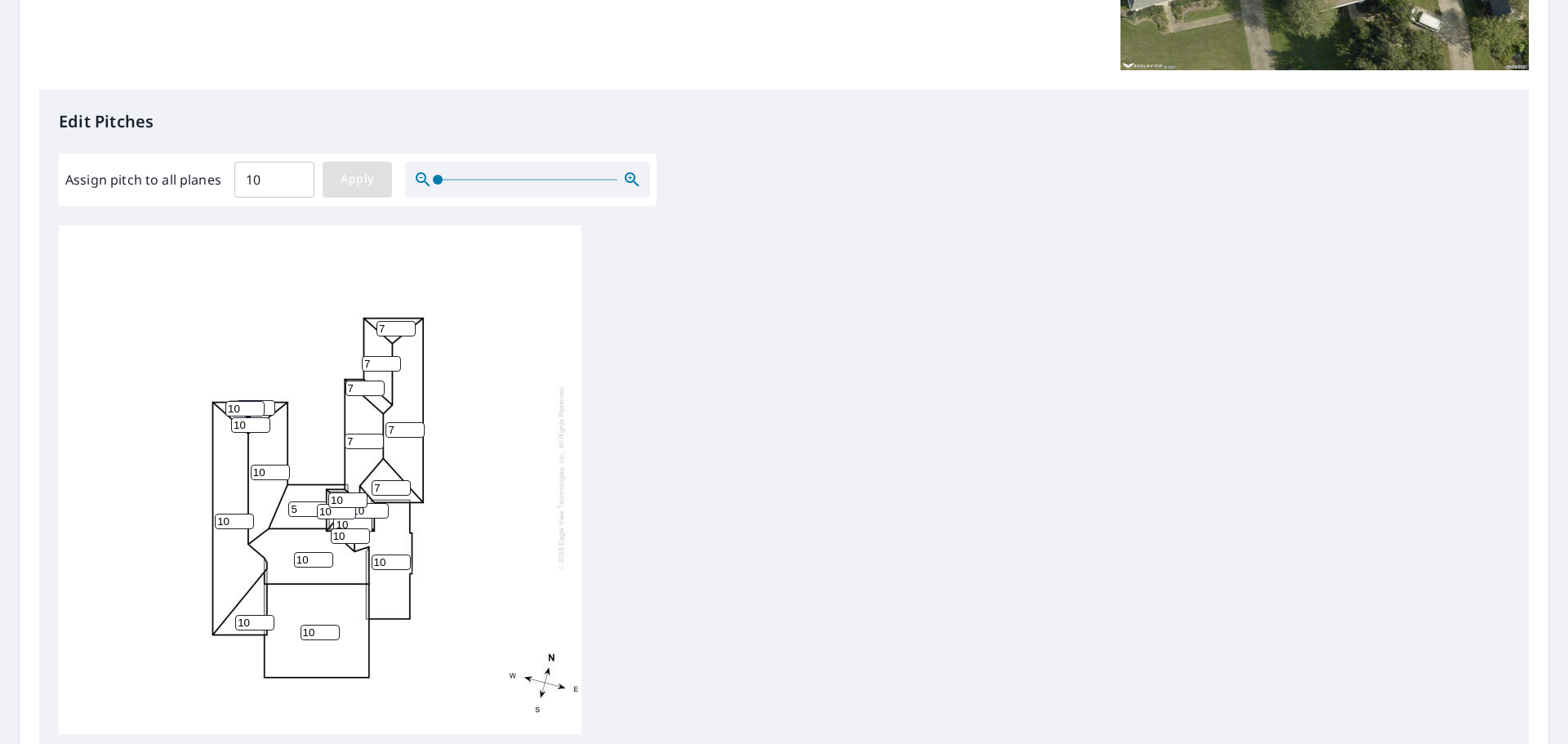
type input "10"
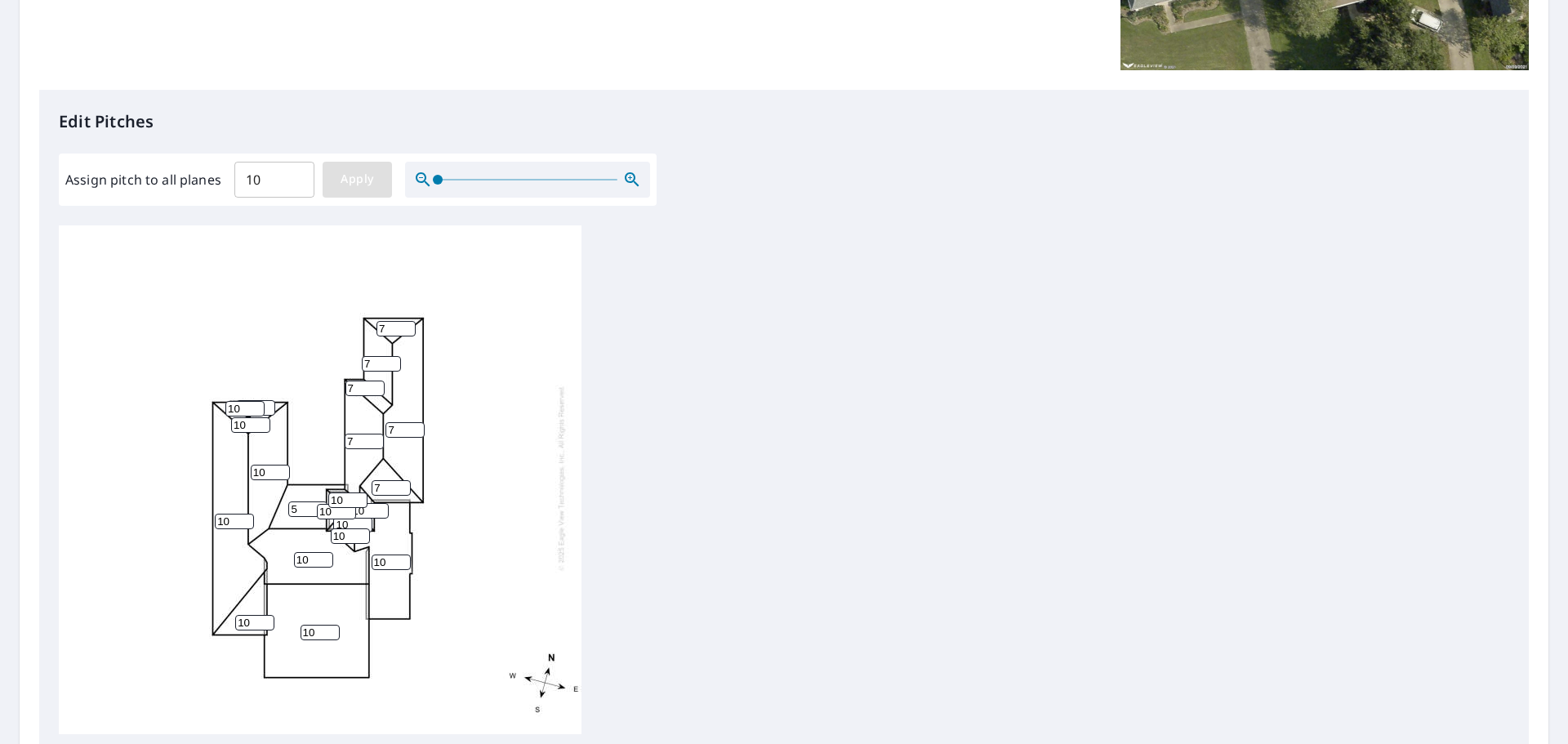
type input "10"
drag, startPoint x: 392, startPoint y: 318, endPoint x: 346, endPoint y: 326, distance: 46.7
click at [346, 326] on div "10 10 10 10 10 10 10 10 10 10 10 10 10 10 10 10 10 10 10 10 10" at bounding box center [320, 477] width 523 height 513
type input "7"
drag, startPoint x: 380, startPoint y: 348, endPoint x: 347, endPoint y: 348, distance: 33.0
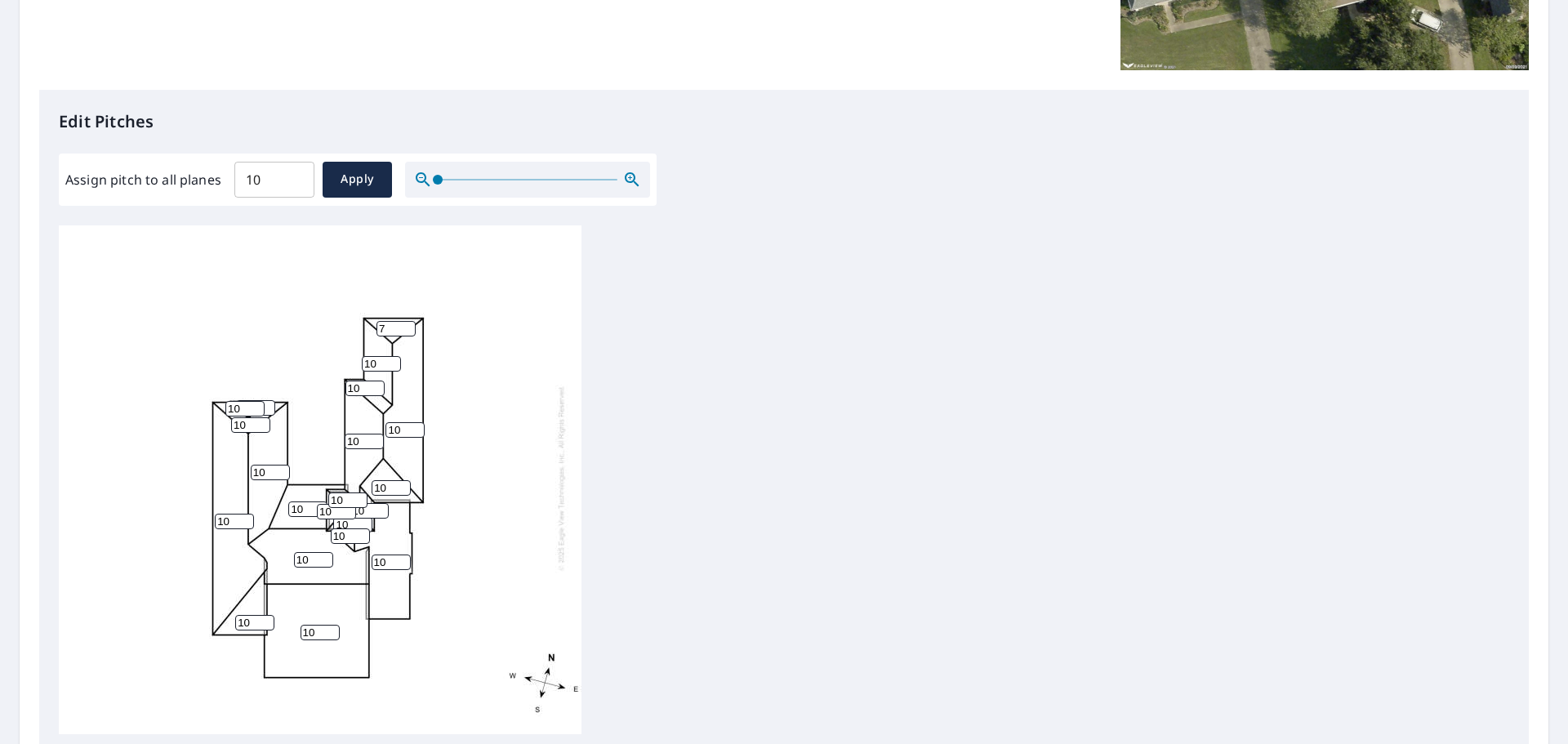
click at [347, 348] on div "10 10 10 10 10 10 10 10 10 10 10 10 7 10 10 10 10 10 10 10 10" at bounding box center [320, 477] width 523 height 513
type input "7"
drag, startPoint x: 361, startPoint y: 378, endPoint x: 331, endPoint y: 385, distance: 30.8
click at [331, 378] on div "10 10 10 10 10 10 10 10 10 7 10 10 7 10 10 10 10 10 10 10 10" at bounding box center [320, 477] width 523 height 513
type input "7"
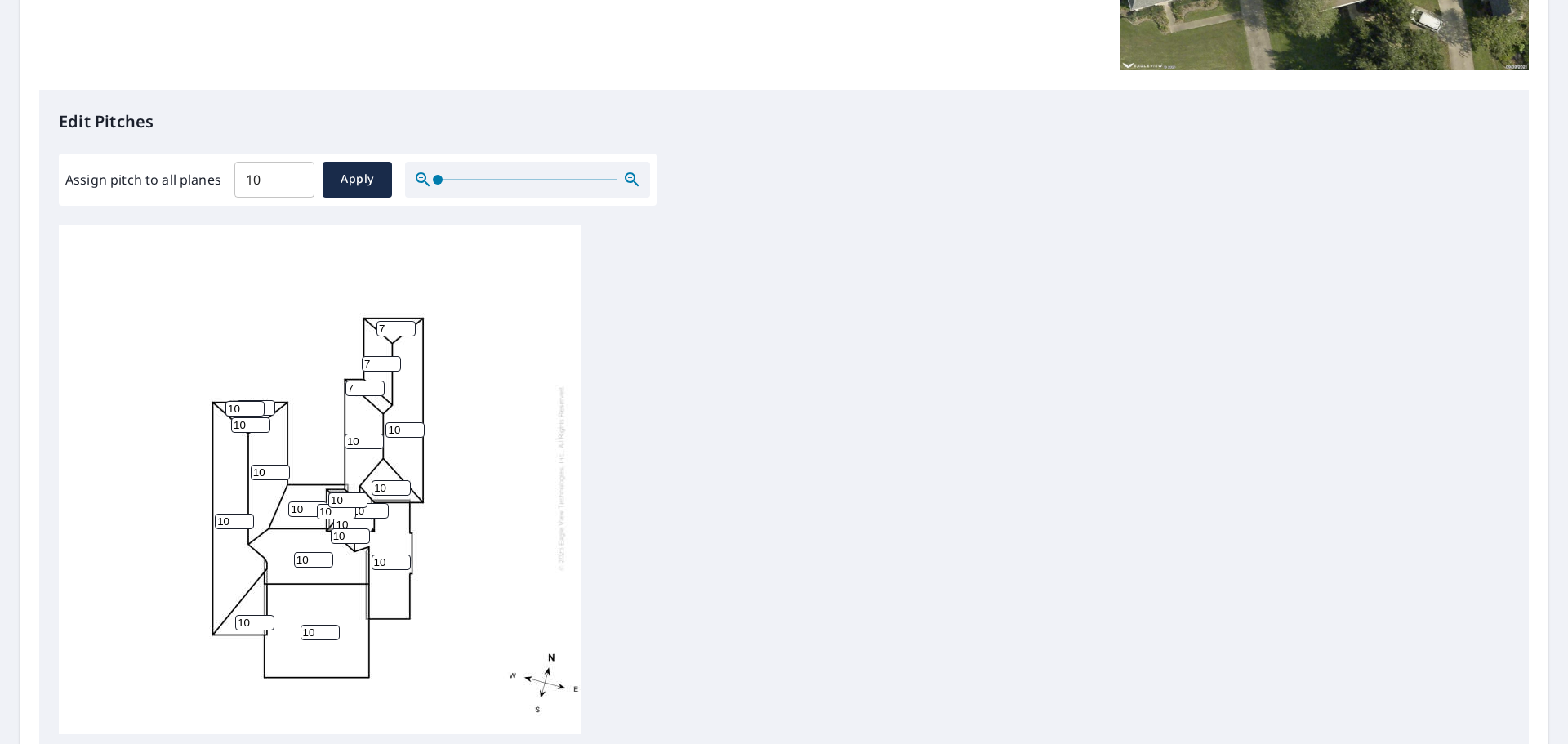
drag, startPoint x: 362, startPoint y: 429, endPoint x: 335, endPoint y: 429, distance: 27.0
click at [335, 429] on div "10 10 10 10 10 10 10 10 10 7 10 10 7 10 7 10 10 10 10 10 10" at bounding box center [320, 477] width 523 height 513
type input "7"
drag, startPoint x: 401, startPoint y: 420, endPoint x: 386, endPoint y: 453, distance: 36.2
click at [372, 420] on div "10 10 10 10 10 10 7 10 10 7 10 10 7 10 7 10 10 10 10 10 10" at bounding box center [320, 477] width 523 height 513
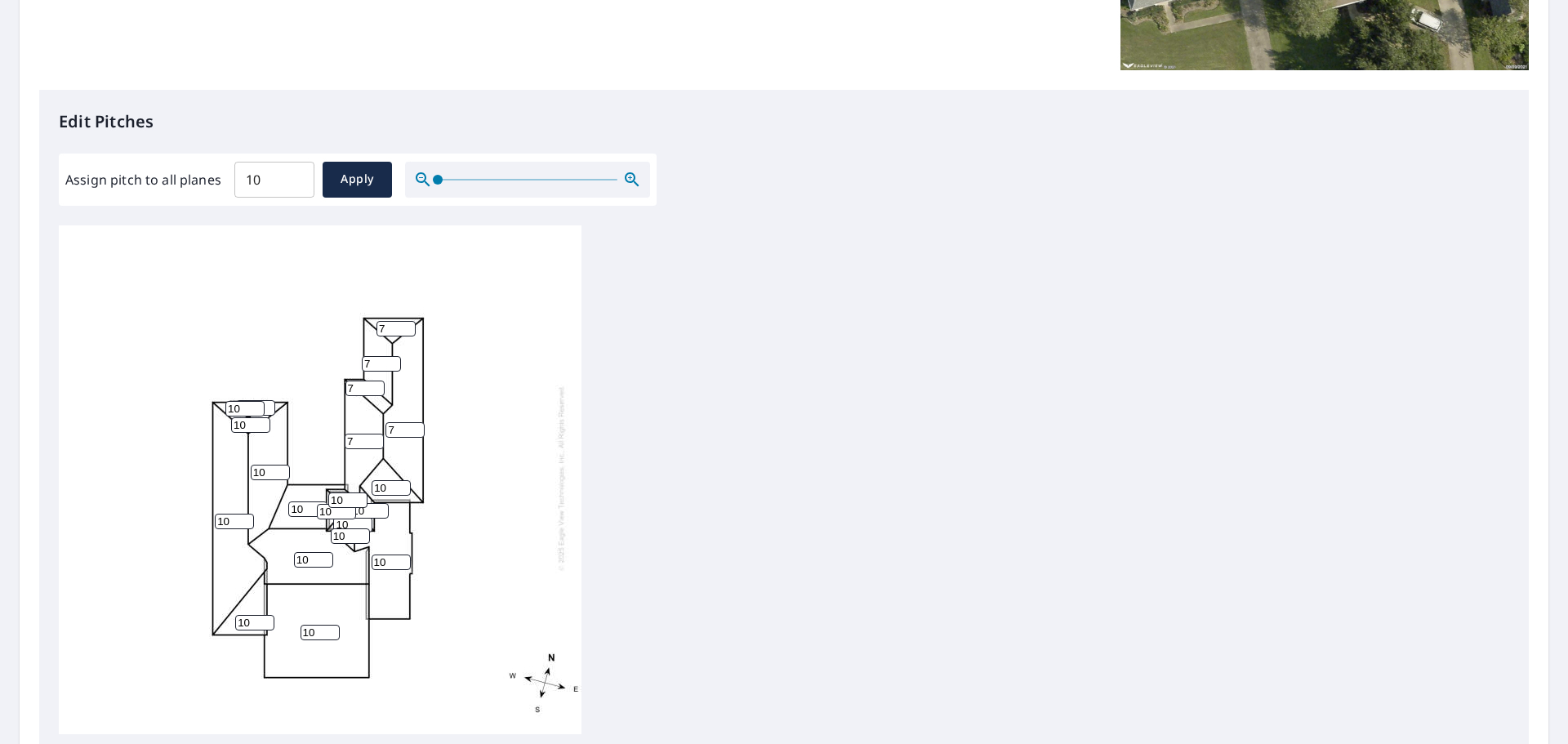
type input "7"
drag, startPoint x: 379, startPoint y: 471, endPoint x: 359, endPoint y: 471, distance: 20.0
click at [359, 471] on div "10 10 10 10 7 10 7 10 10 7 10 10 7 10 7 10 10 10 10 10 10" at bounding box center [320, 477] width 523 height 513
type input "7"
drag, startPoint x: 304, startPoint y: 500, endPoint x: 263, endPoint y: 502, distance: 41.0
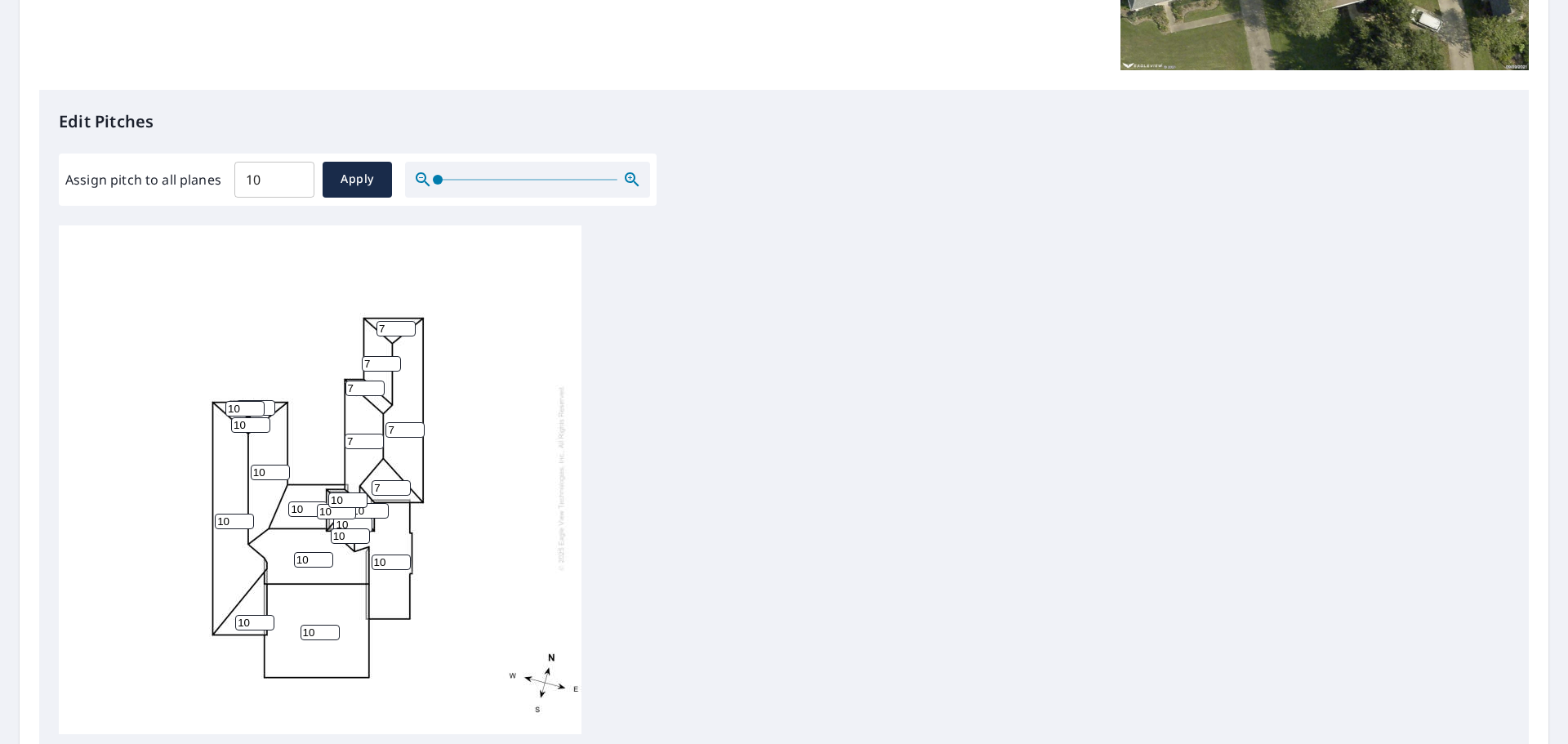
click at [263, 502] on div "10 10 10 10 7 10 7 10 10 7 7 10 7 10 7 10 10 10 10 10 10" at bounding box center [320, 477] width 523 height 513
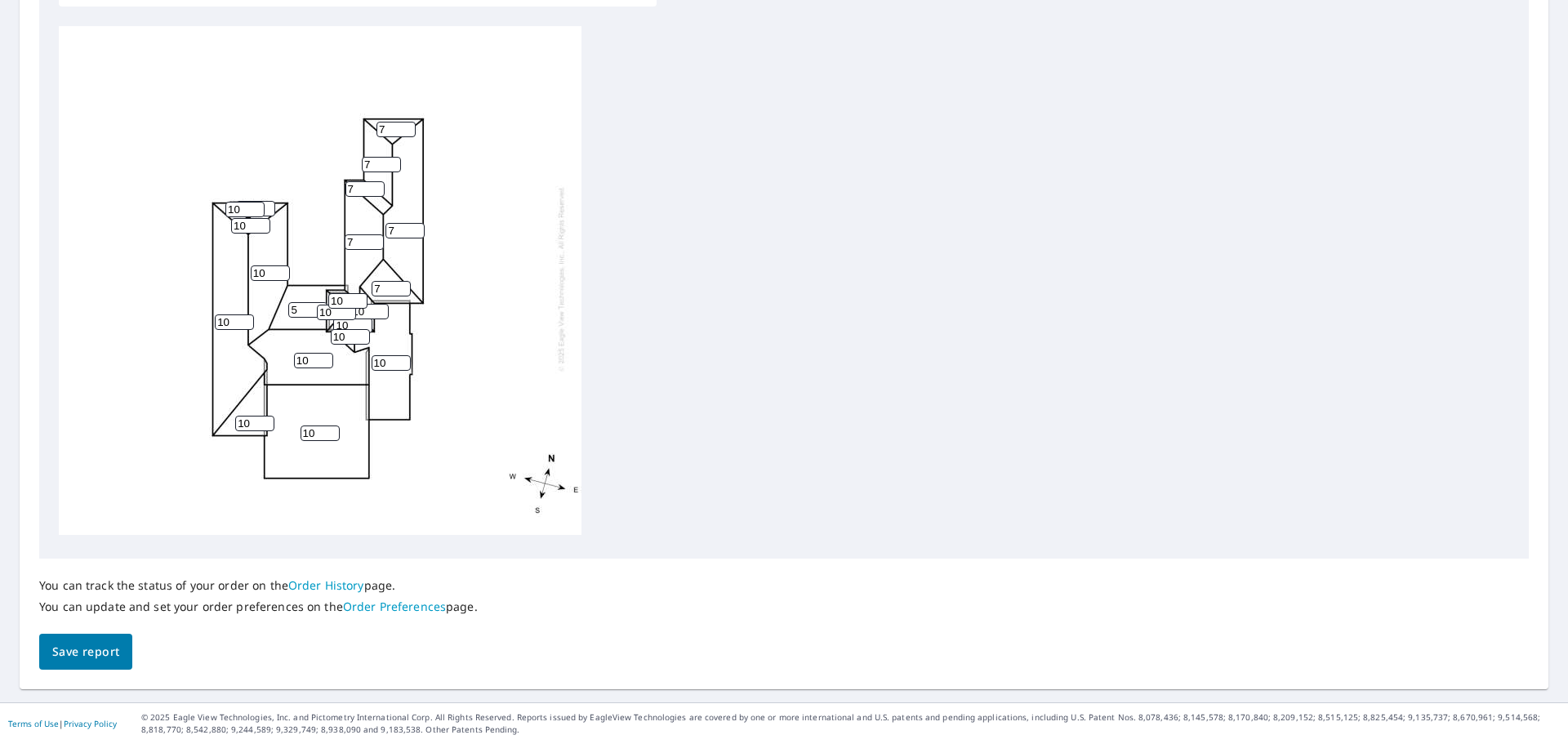
type input "5"
click at [97, 660] on span "Save report" at bounding box center [86, 652] width 67 height 20
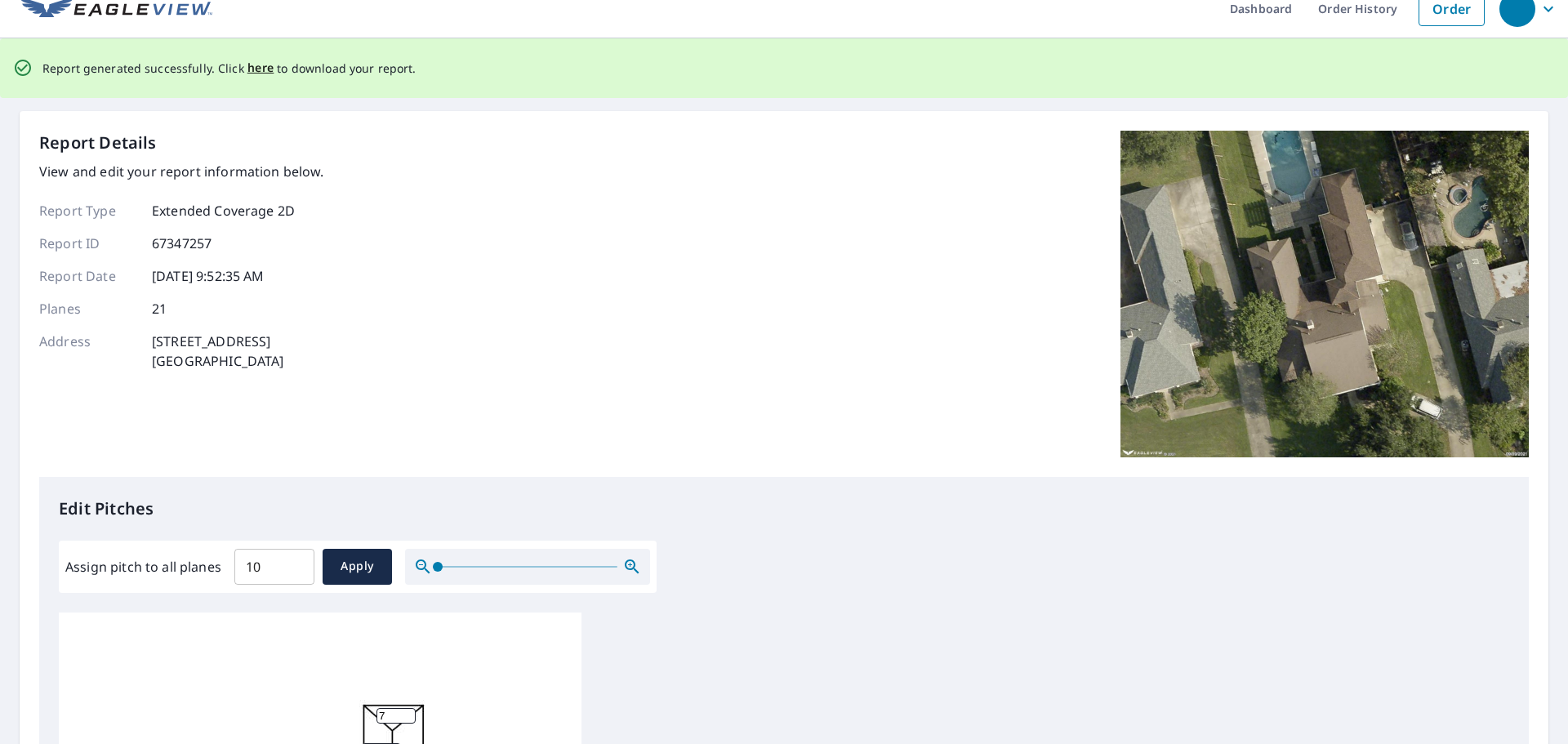
scroll to position [0, 0]
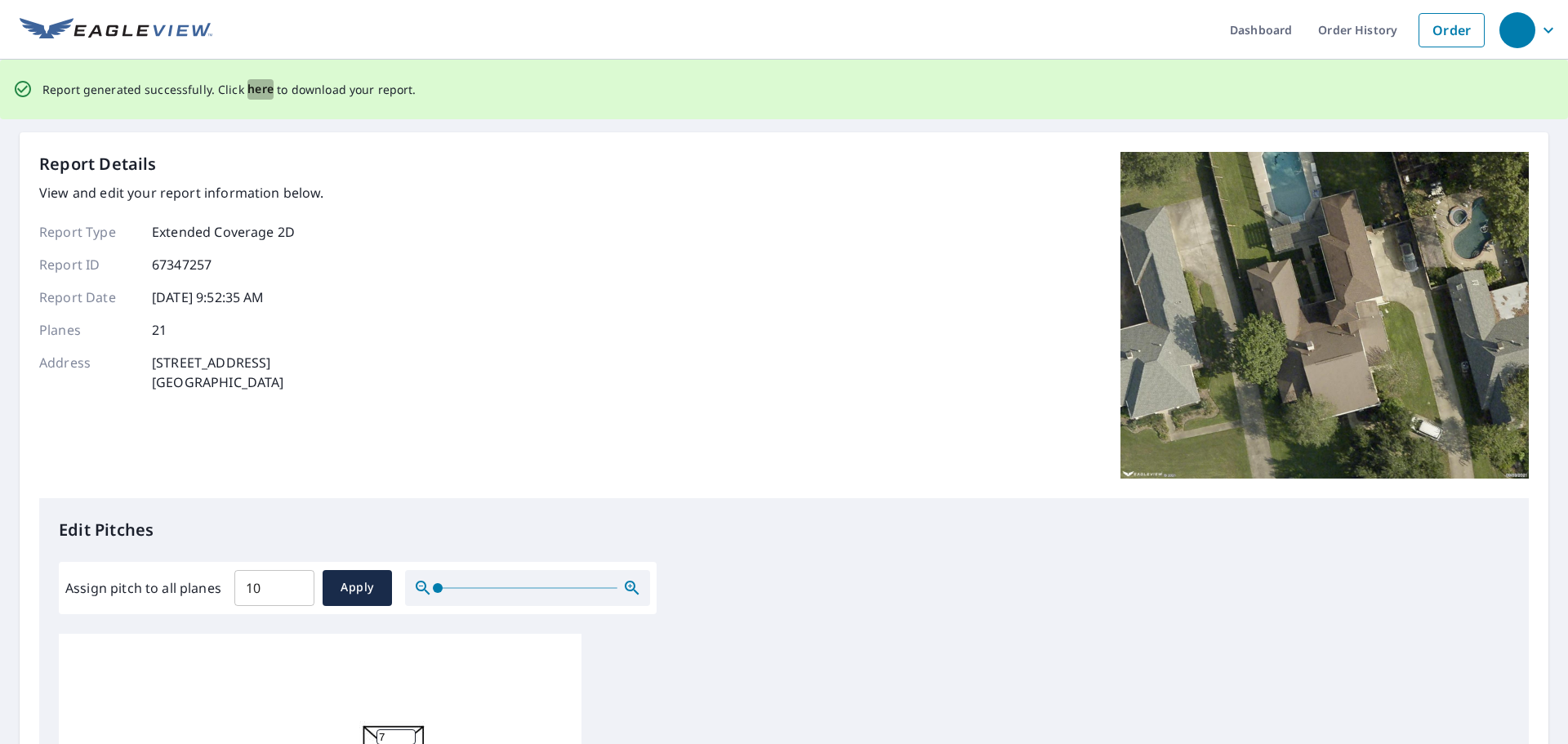
click at [252, 80] on span "here" at bounding box center [261, 89] width 27 height 20
